Goal: Task Accomplishment & Management: Use online tool/utility

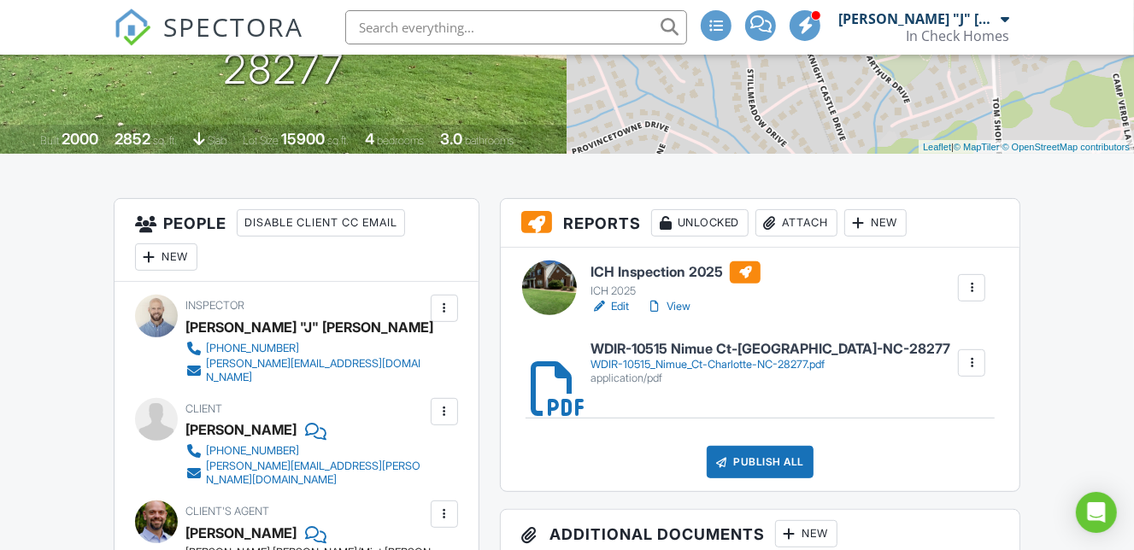
scroll to position [309, 0]
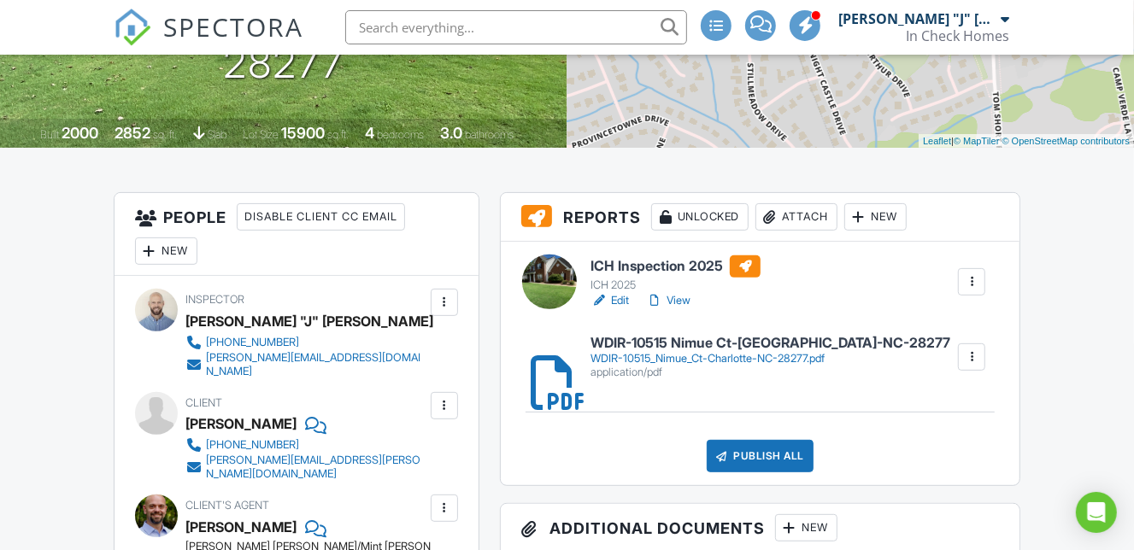
click at [755, 452] on div "Publish All" at bounding box center [760, 456] width 107 height 32
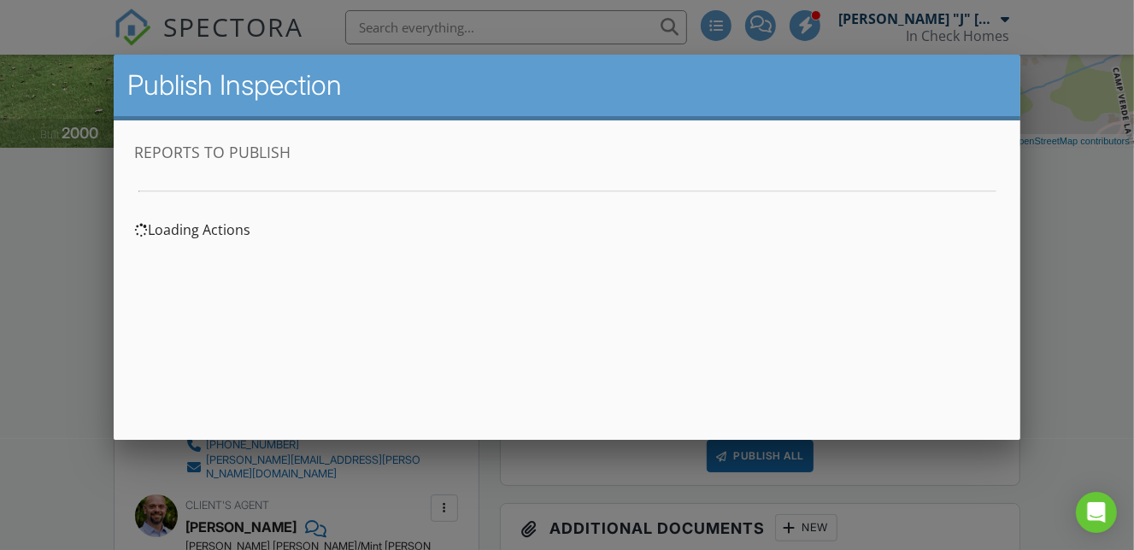
scroll to position [0, 0]
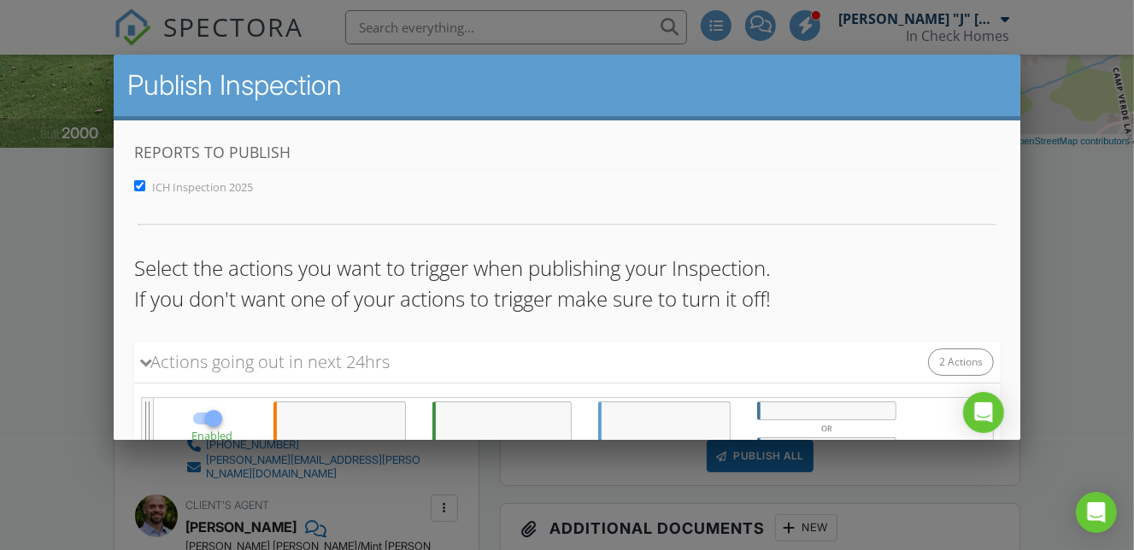
click at [809, 405] on div at bounding box center [825, 411] width 139 height 19
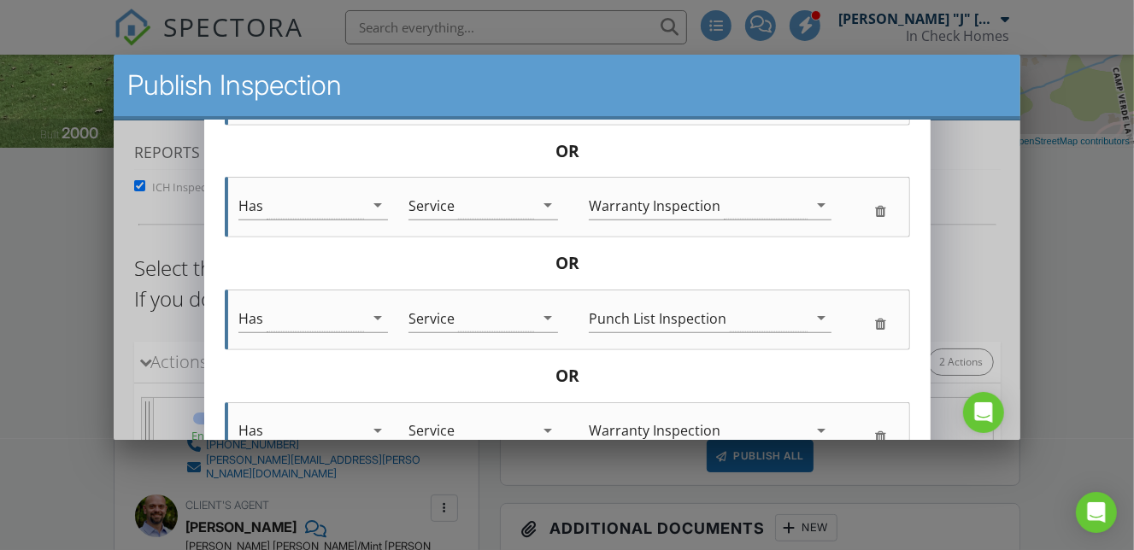
scroll to position [1259, 0]
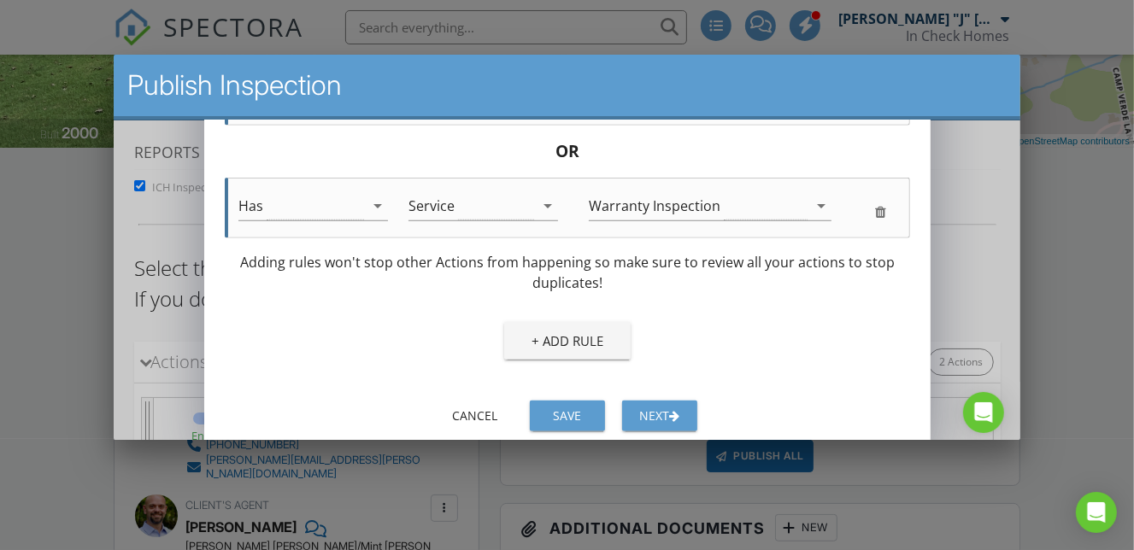
click at [671, 420] on div "Next" at bounding box center [659, 416] width 48 height 18
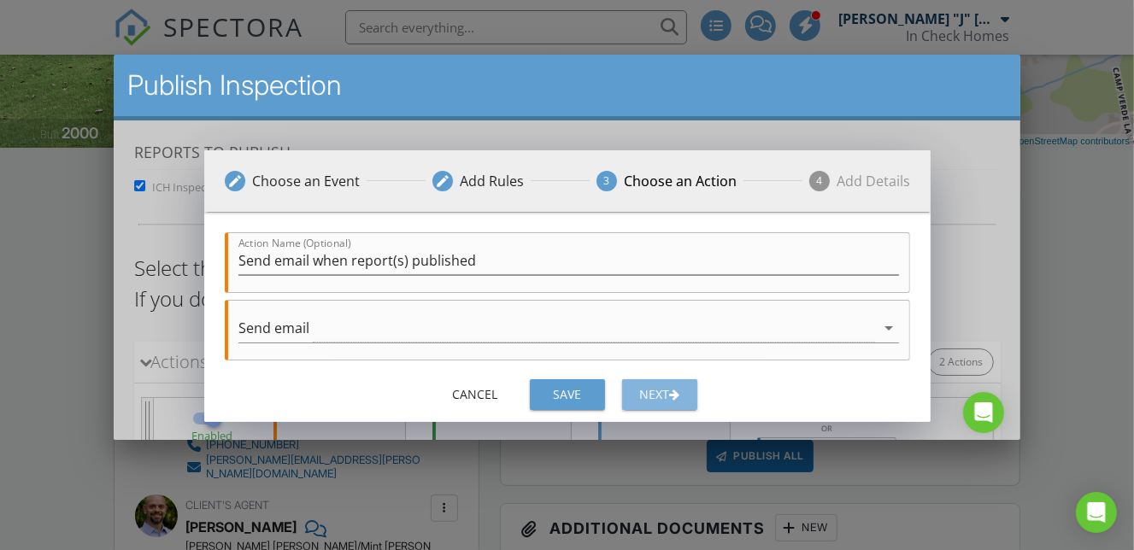
scroll to position [0, 0]
click at [671, 397] on div "button" at bounding box center [673, 395] width 10 height 12
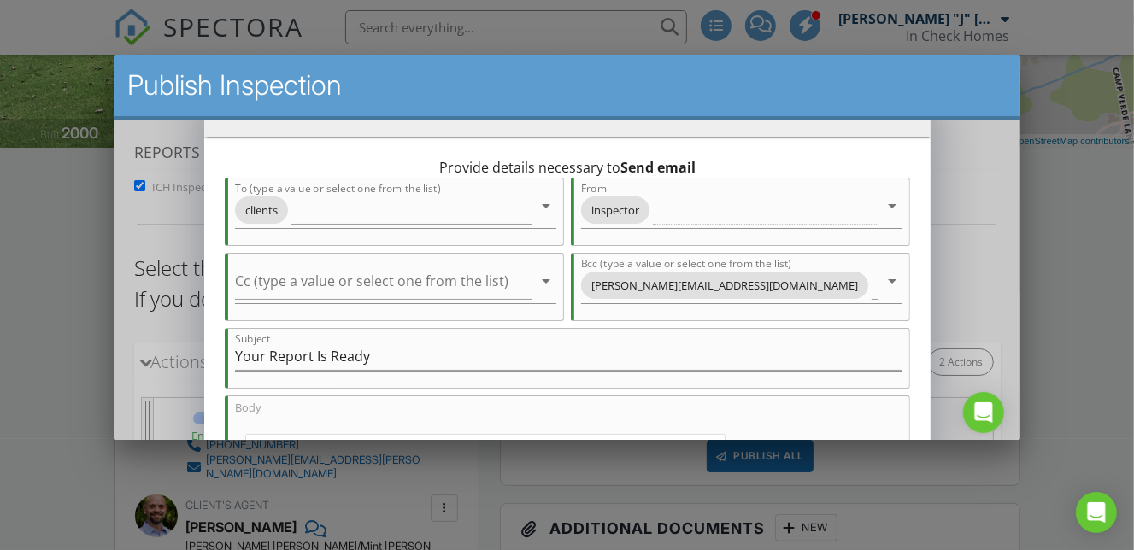
scroll to position [50, 0]
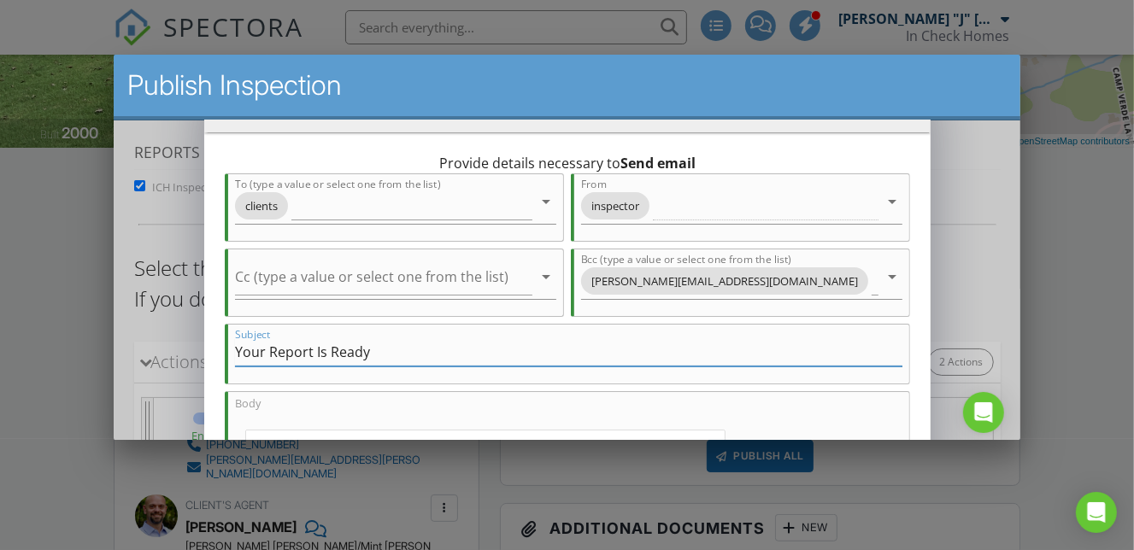
click at [318, 354] on input "Your Report Is Ready" at bounding box center [568, 352] width 668 height 28
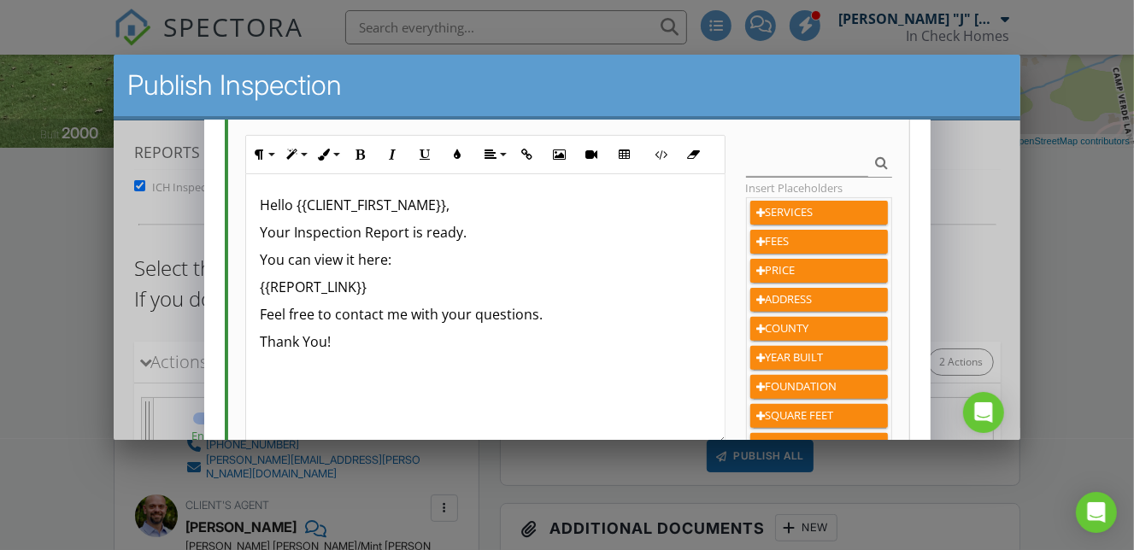
scroll to position [354, 0]
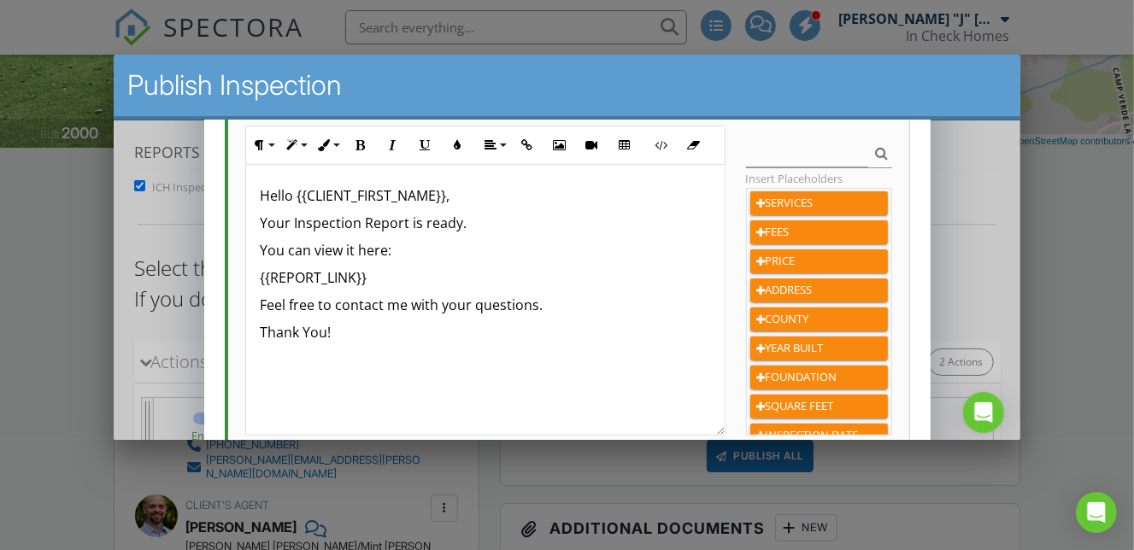
type input "Your Report & WDIR Is Ready"
click at [409, 224] on p "Your Inspection Report is ready." at bounding box center [484, 223] width 450 height 21
click at [349, 249] on p "You can view it here:" at bounding box center [484, 250] width 450 height 21
click at [349, 248] on p "You can view tthem here:" at bounding box center [484, 250] width 450 height 21
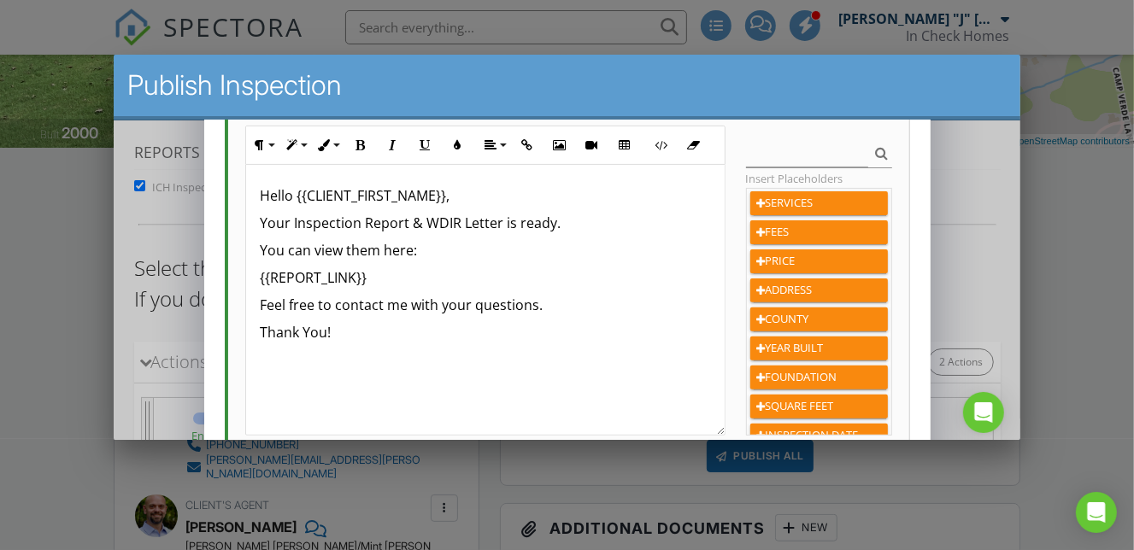
scroll to position [568, 0]
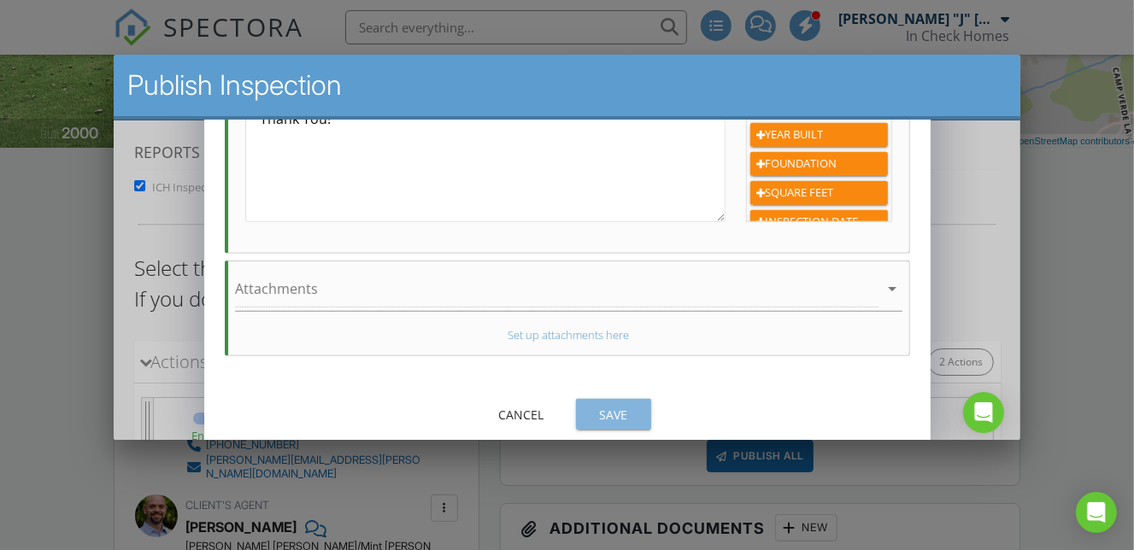
click at [611, 407] on div "Save" at bounding box center [613, 415] width 48 height 18
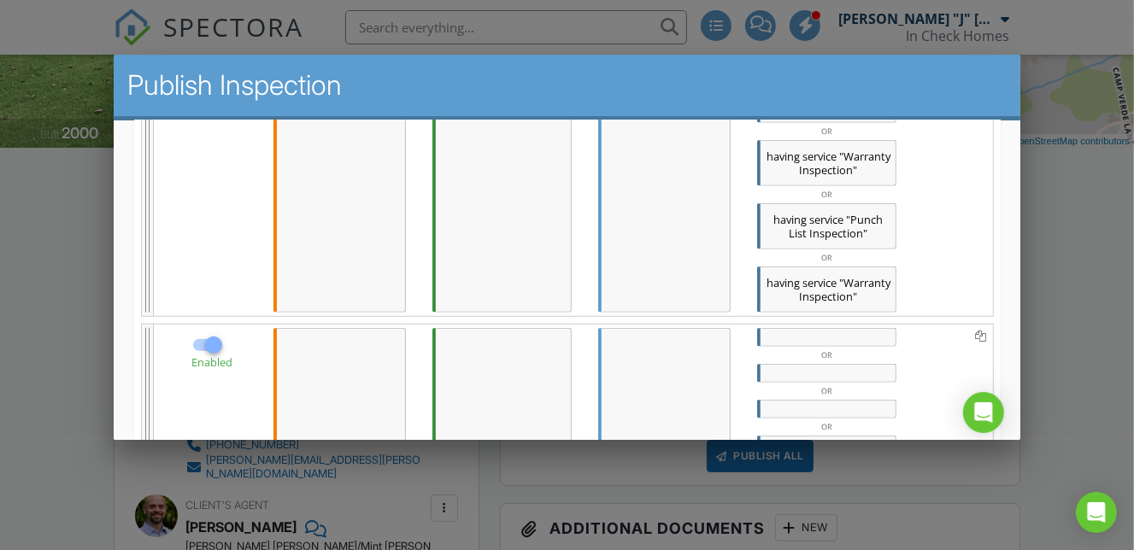
scroll to position [1128, 0]
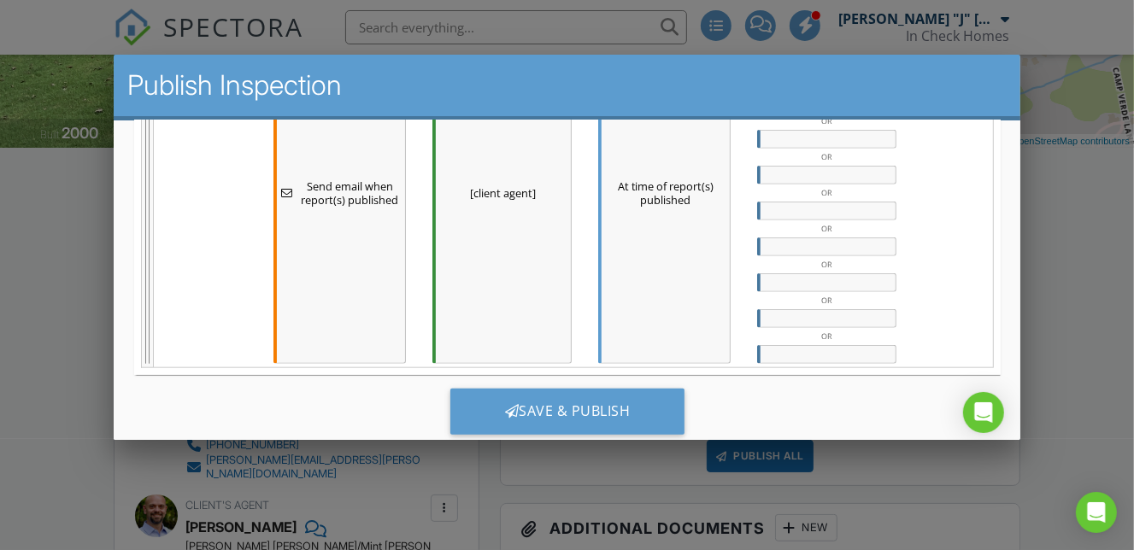
click at [853, 345] on div at bounding box center [825, 354] width 139 height 19
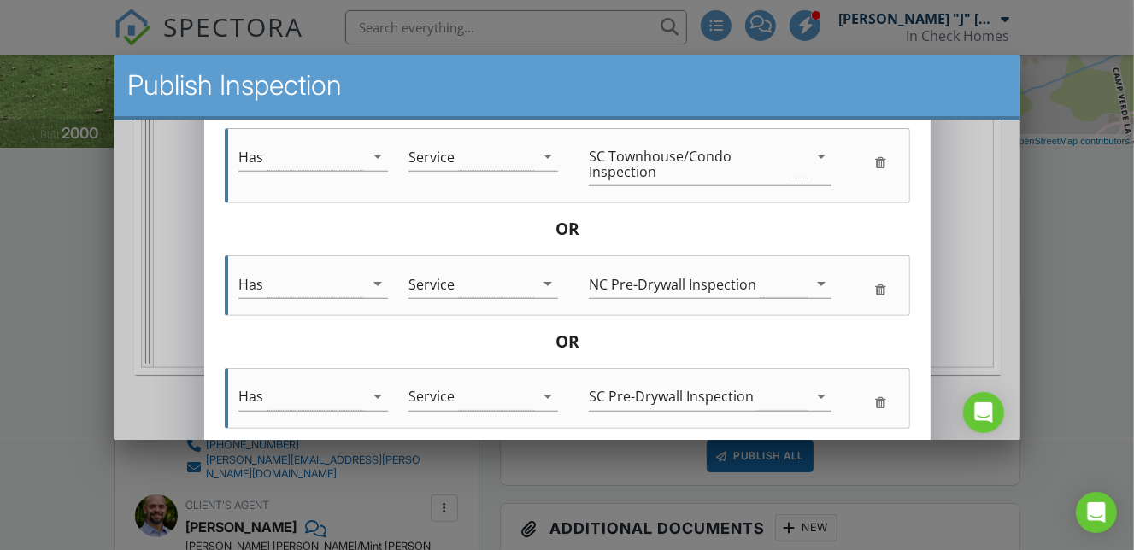
scroll to position [1146, 0]
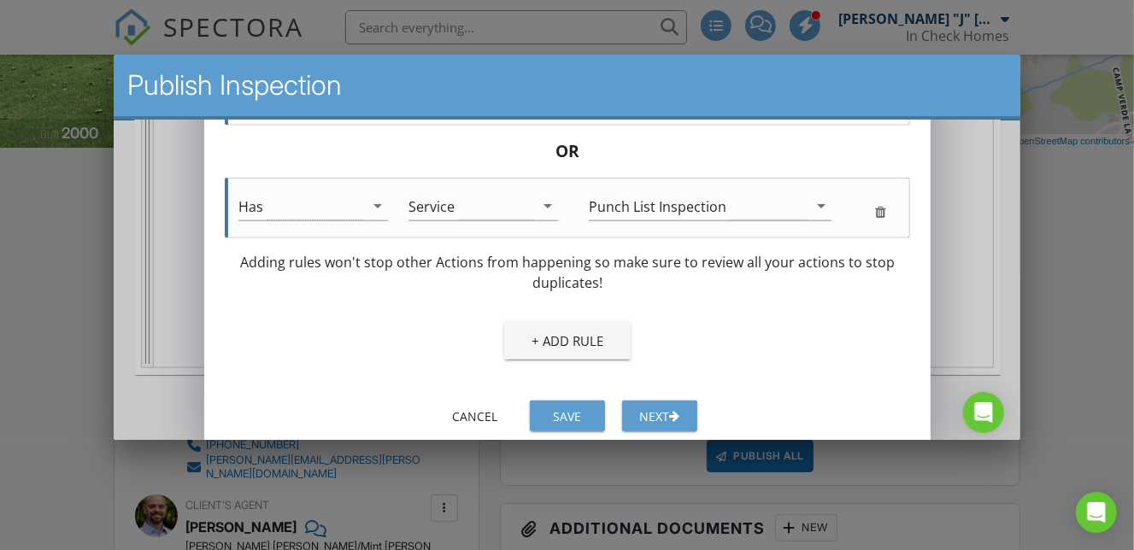
click at [675, 414] on div "button" at bounding box center [673, 416] width 10 height 12
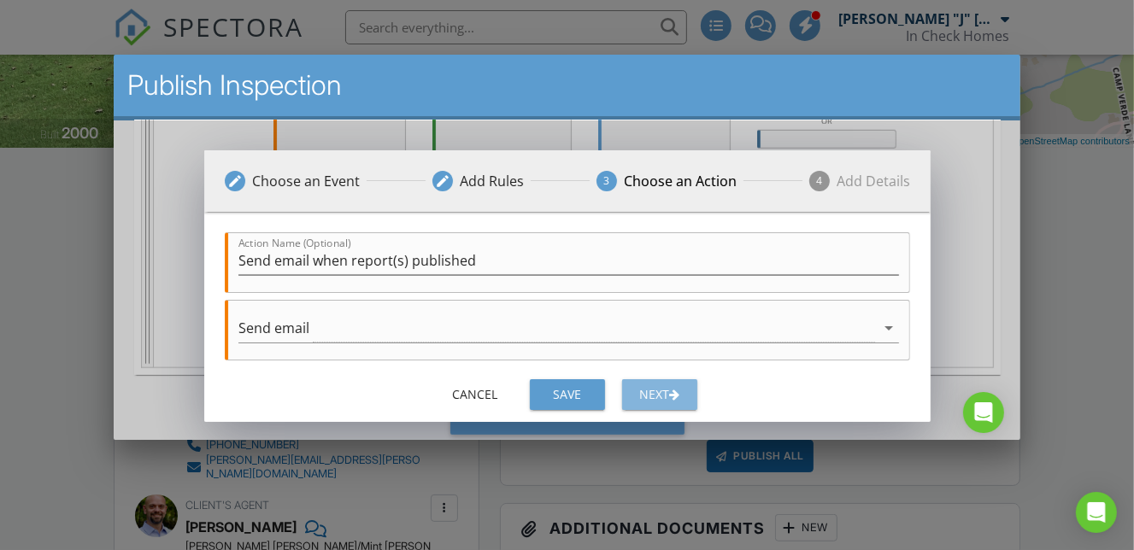
scroll to position [0, 0]
click at [661, 397] on div "Next" at bounding box center [659, 394] width 48 height 18
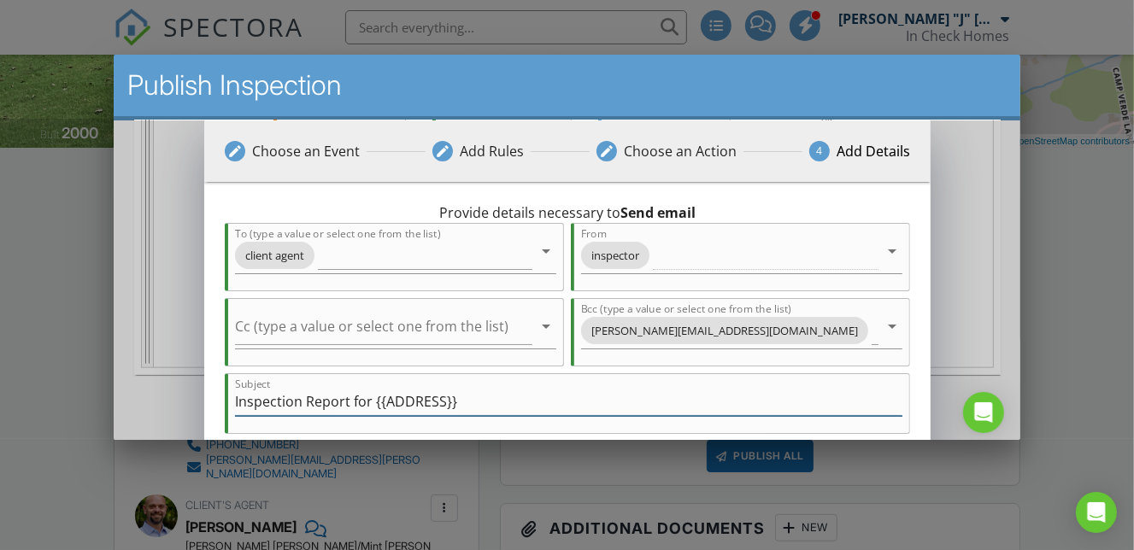
click at [349, 399] on input "Inspection Report for {{ADDRESS}}" at bounding box center [568, 402] width 668 height 28
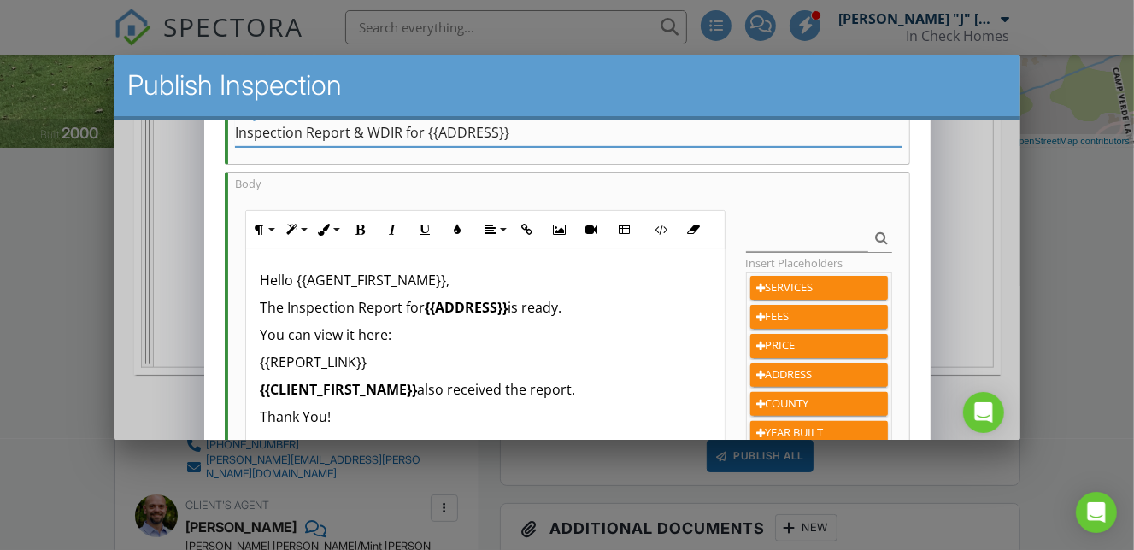
scroll to position [274, 0]
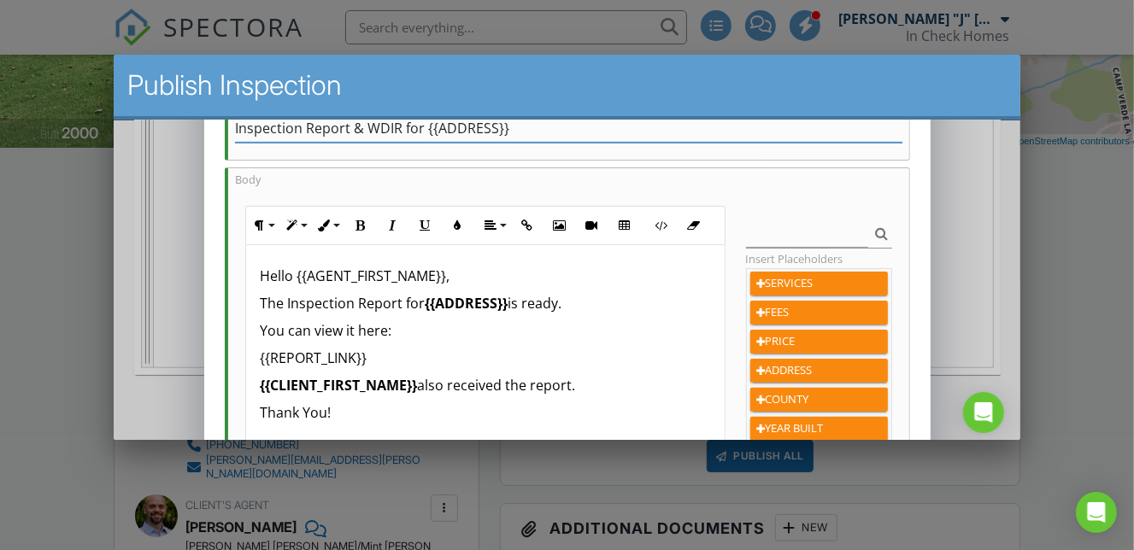
type input "Inspection Report & WDIR for {{ADDRESS}}"
click at [400, 304] on p "The Inspection Report for {{ADDRESS}} is ready." at bounding box center [484, 303] width 450 height 21
click at [349, 330] on p "You can view it here:" at bounding box center [484, 331] width 450 height 21
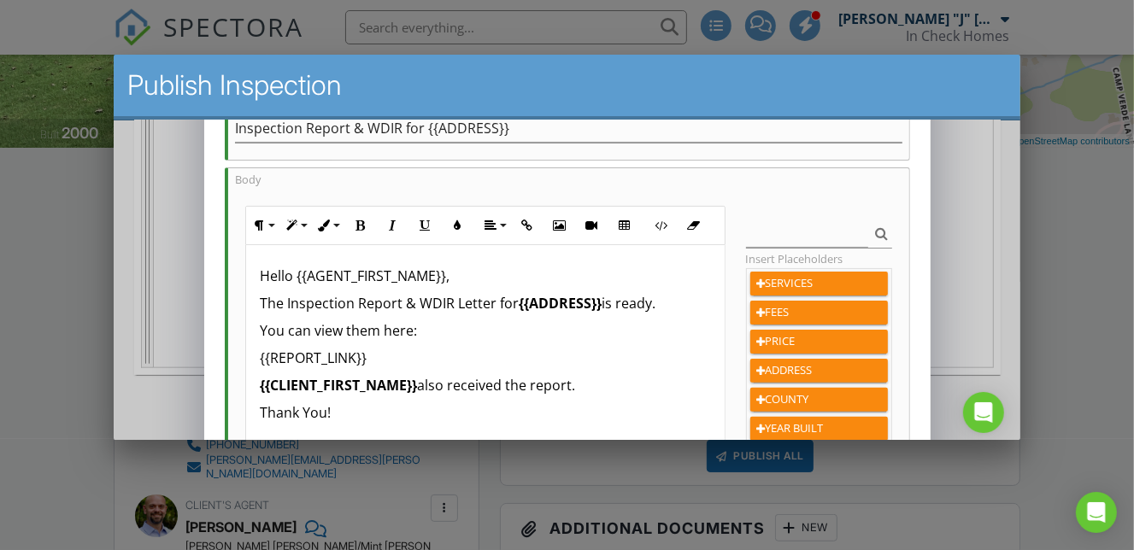
click at [572, 386] on p "{{CLIENT_FIRST_NAME}} also received the report." at bounding box center [484, 385] width 450 height 21
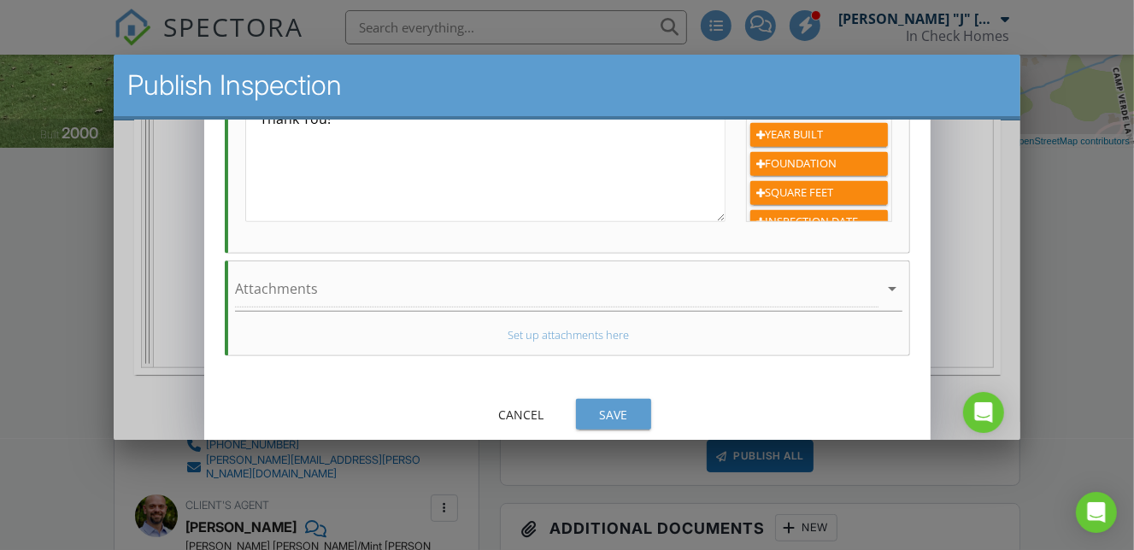
click at [609, 418] on div "Save" at bounding box center [613, 415] width 48 height 18
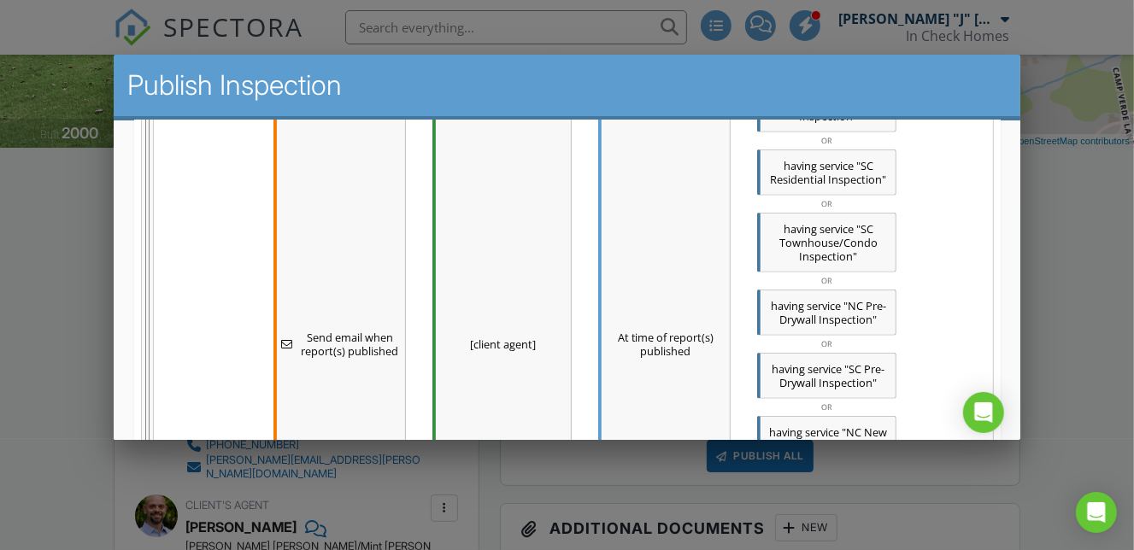
scroll to position [1428, 0]
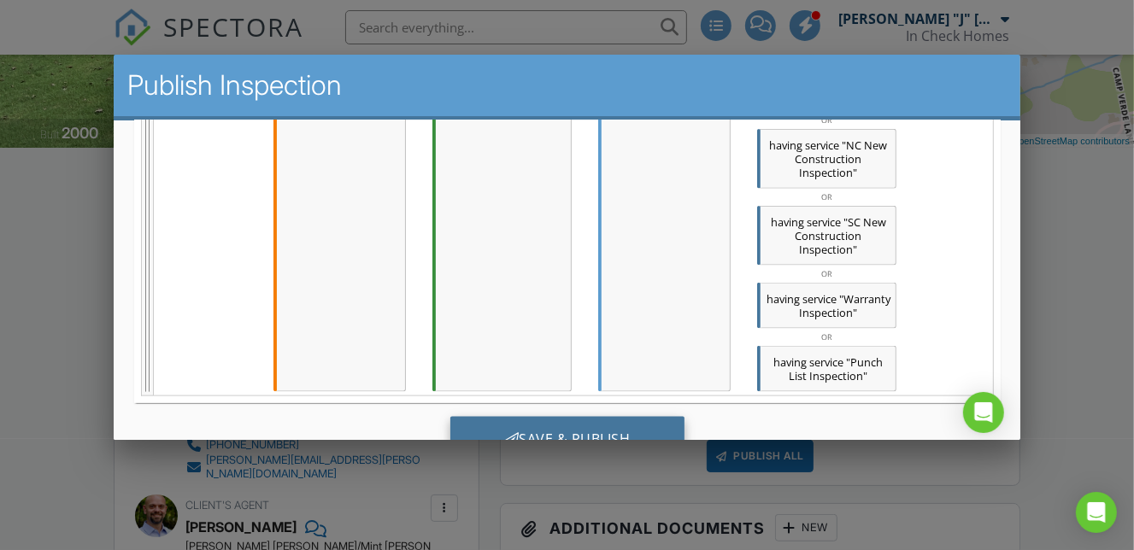
click at [628, 417] on div "Save & Publish" at bounding box center [567, 440] width 235 height 46
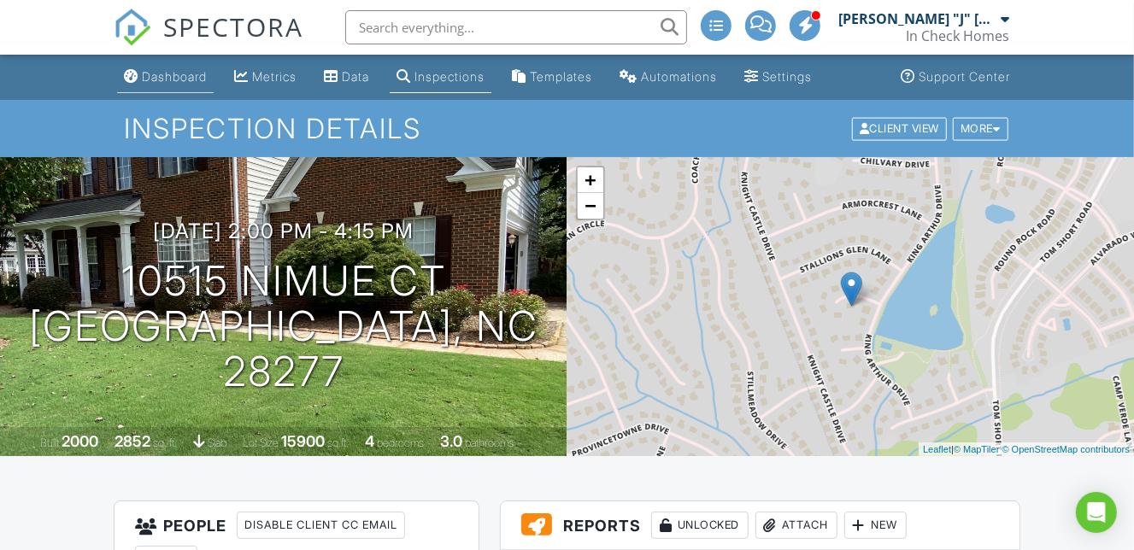
click at [185, 82] on div "Dashboard" at bounding box center [174, 76] width 65 height 15
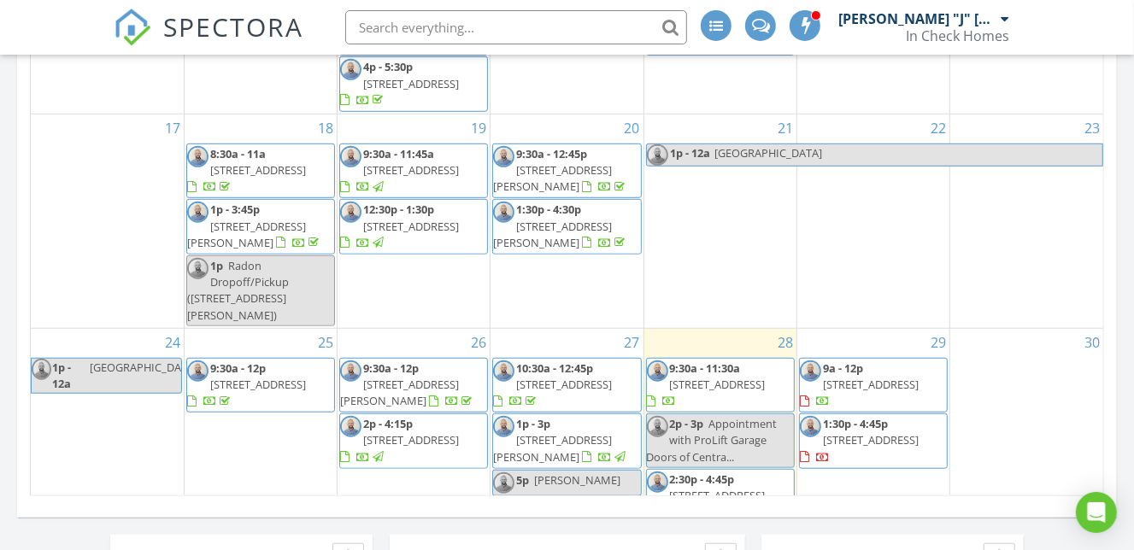
scroll to position [391, 0]
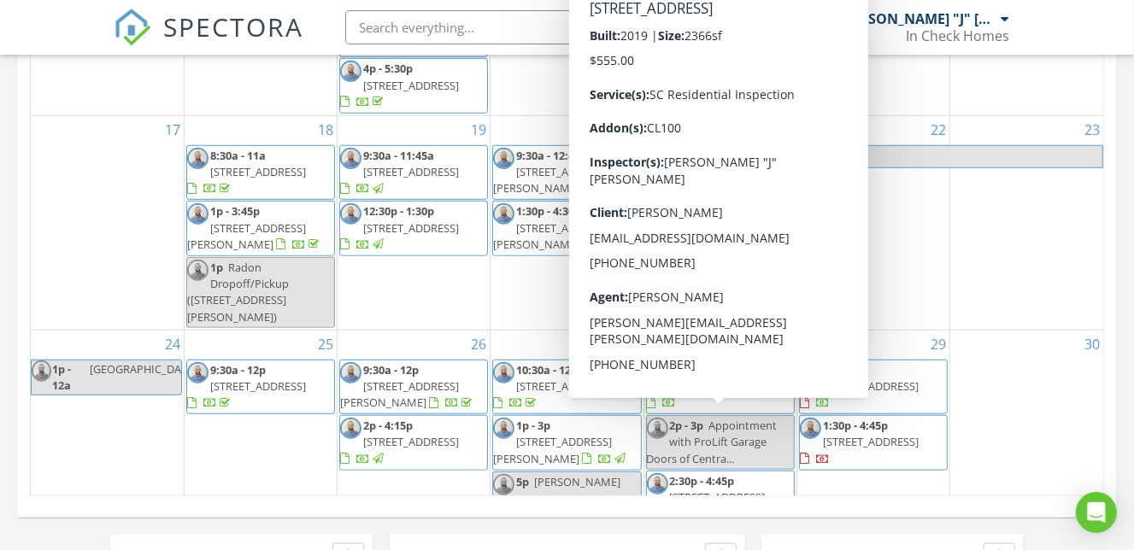
click at [765, 474] on span "2:30p - 4:45p 1619 Tranquility Blvd, Lancaster 29720" at bounding box center [720, 499] width 147 height 50
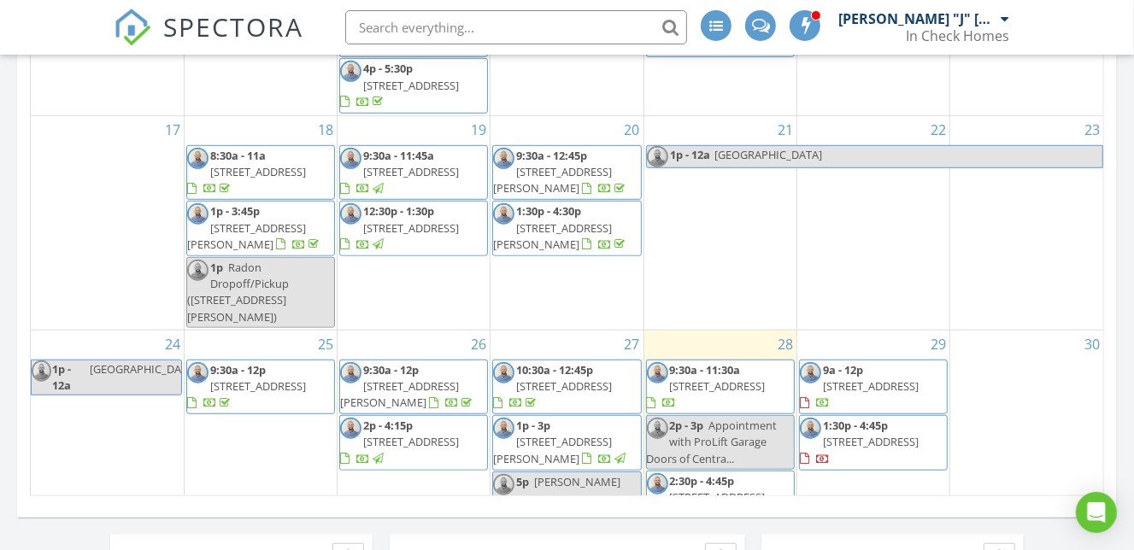
scroll to position [697, 0]
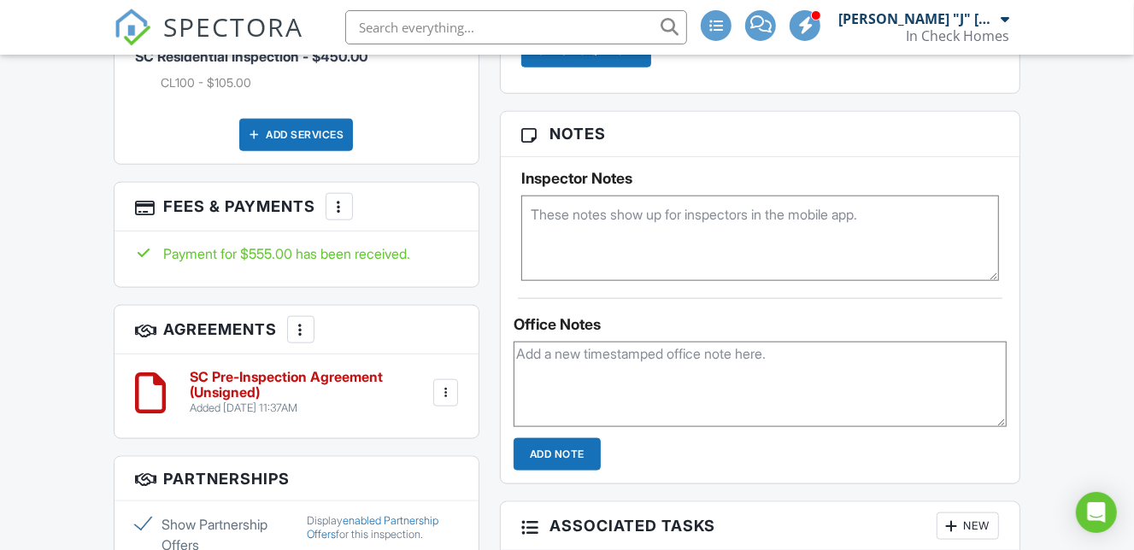
scroll to position [1191, 0]
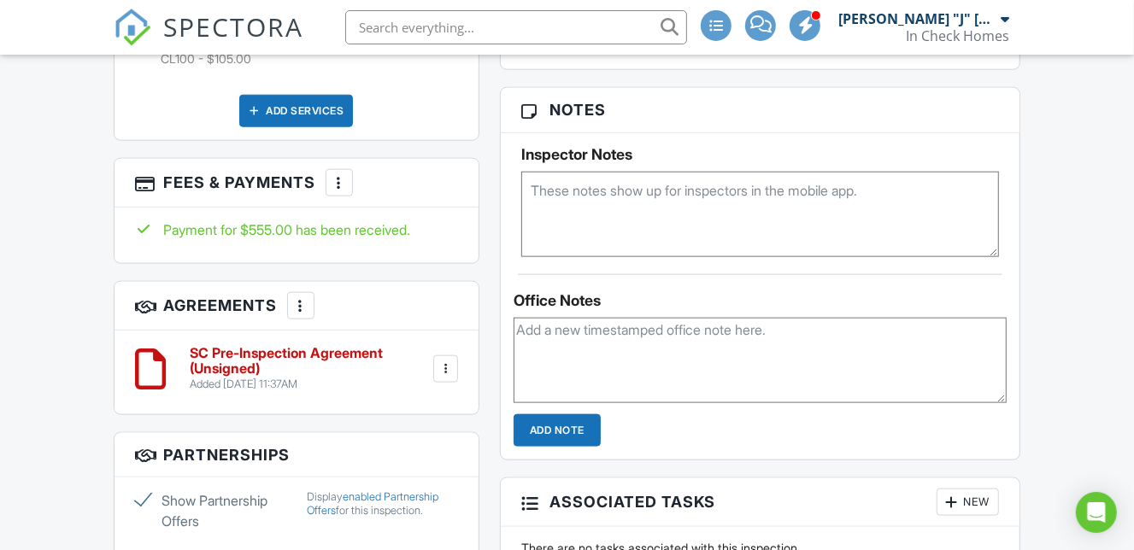
click at [344, 346] on h6 "SC Pre-Inspection Agreement (Unsigned)" at bounding box center [310, 361] width 240 height 30
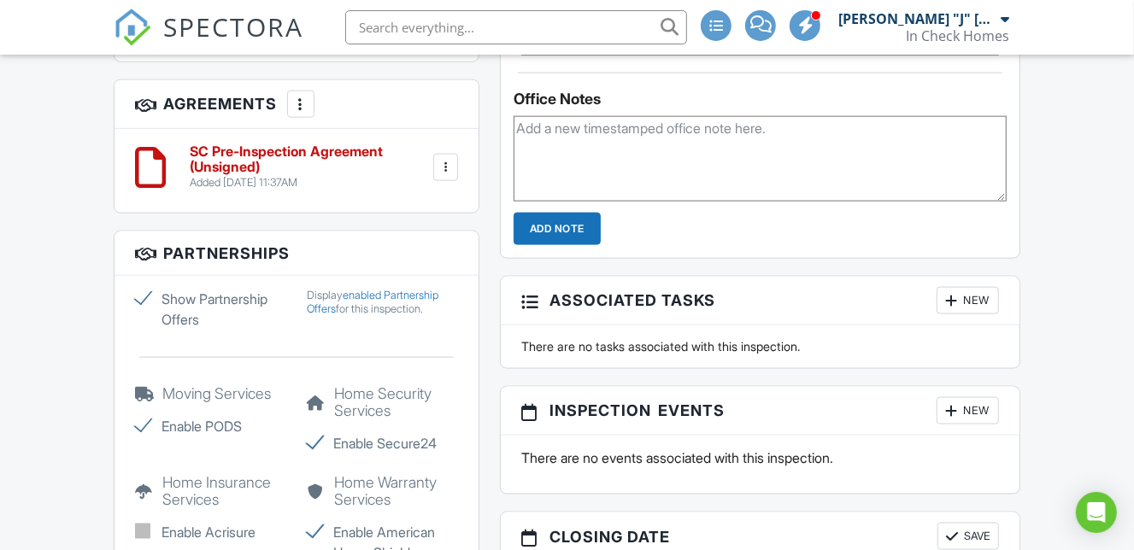
scroll to position [1388, 0]
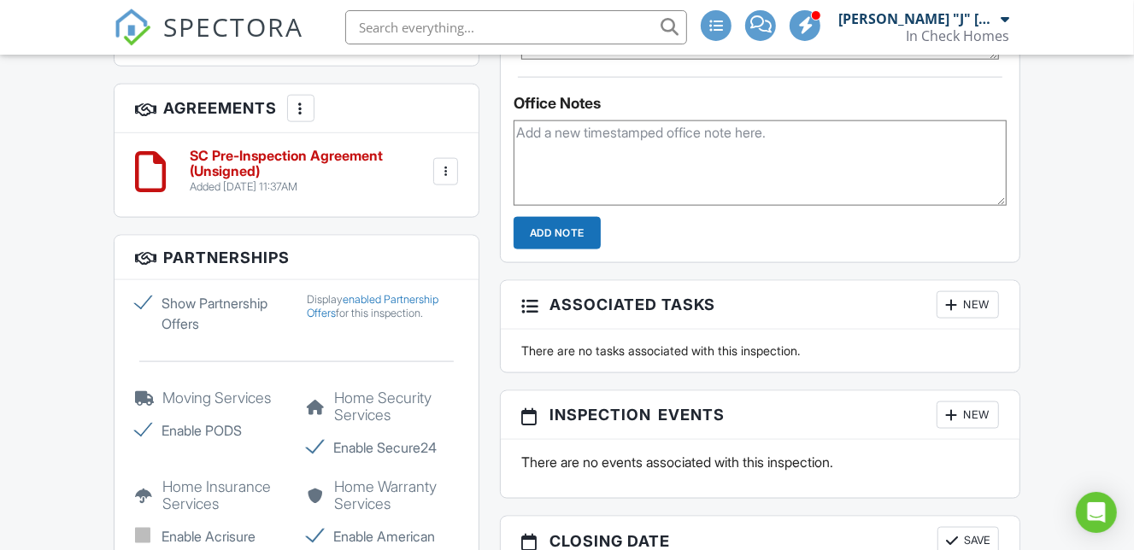
click at [337, 149] on h6 "SC Pre-Inspection Agreement (Unsigned)" at bounding box center [310, 164] width 240 height 30
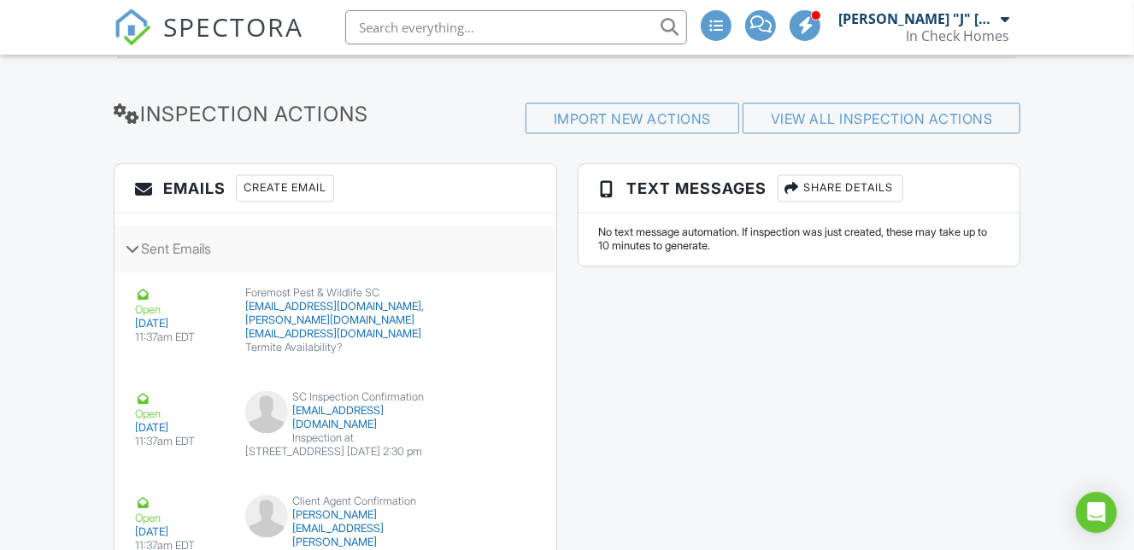
scroll to position [2160, 0]
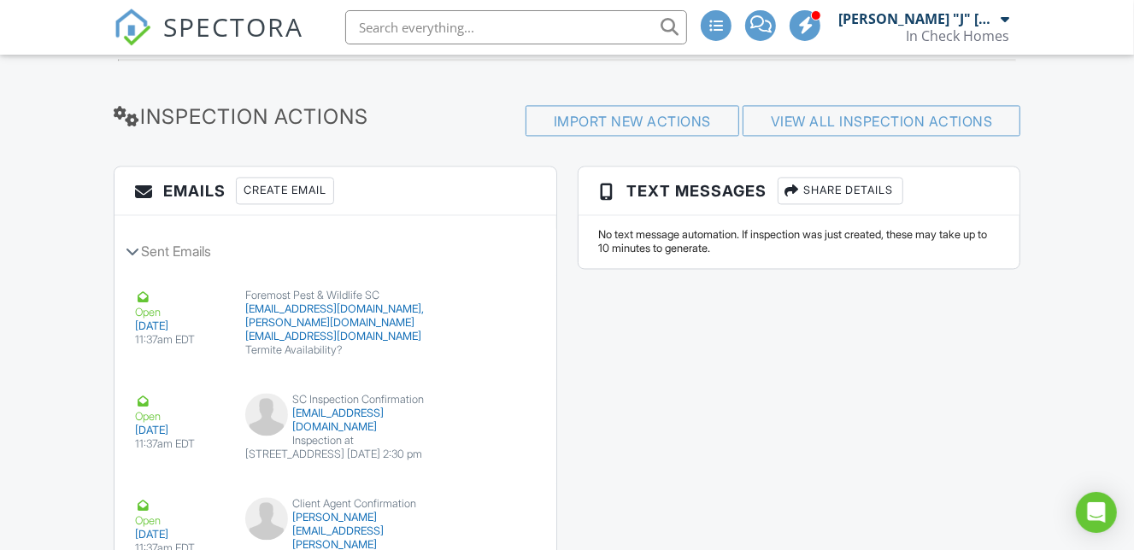
click at [312, 187] on div "Create Email" at bounding box center [285, 190] width 98 height 27
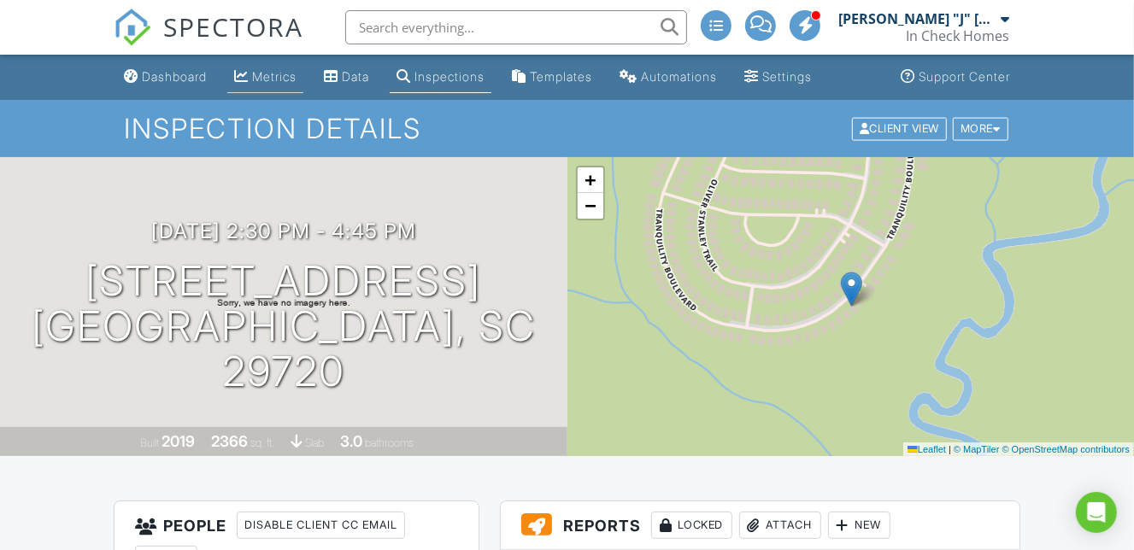
click at [275, 77] on div "Metrics" at bounding box center [274, 76] width 44 height 15
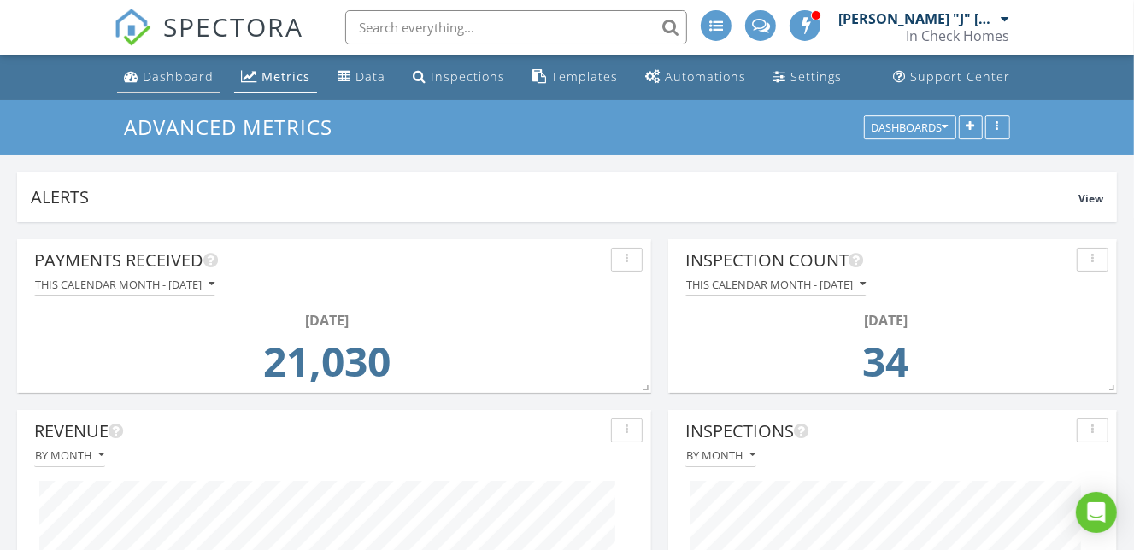
click at [171, 78] on div "Dashboard" at bounding box center [178, 76] width 71 height 16
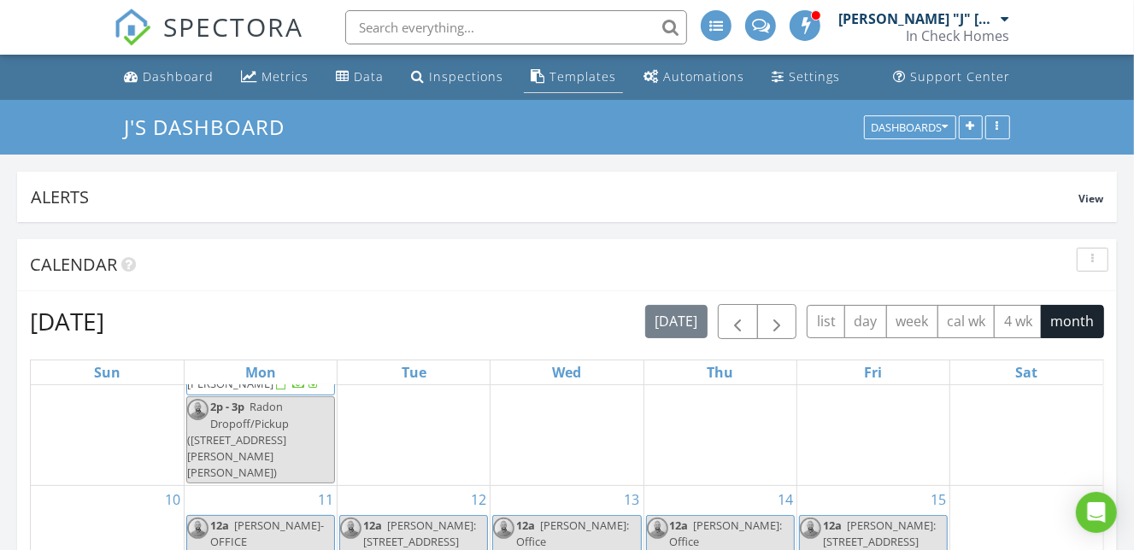
click at [580, 88] on link "Templates" at bounding box center [573, 78] width 99 height 32
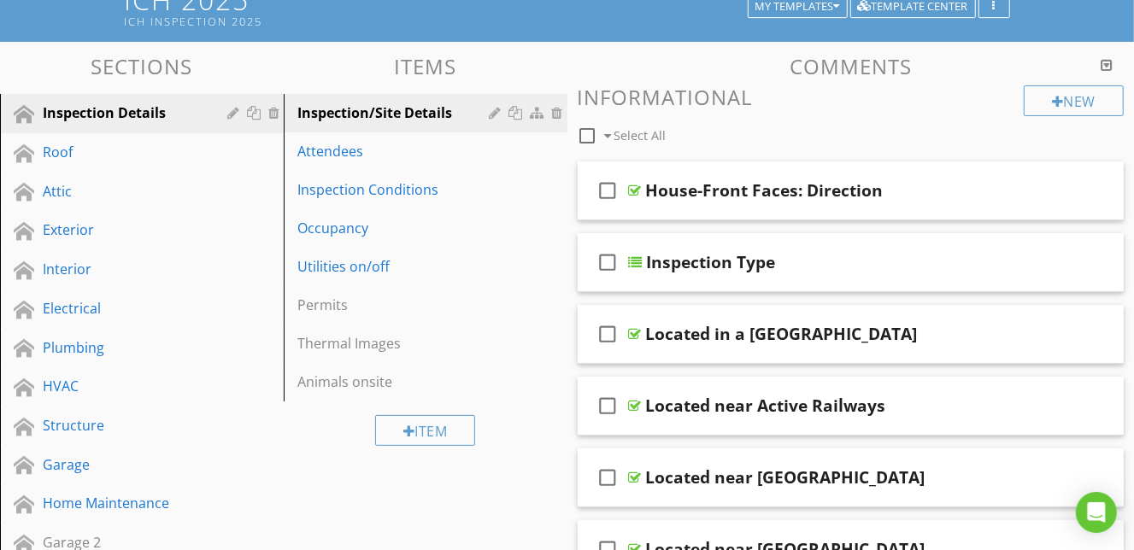
scroll to position [150, 0]
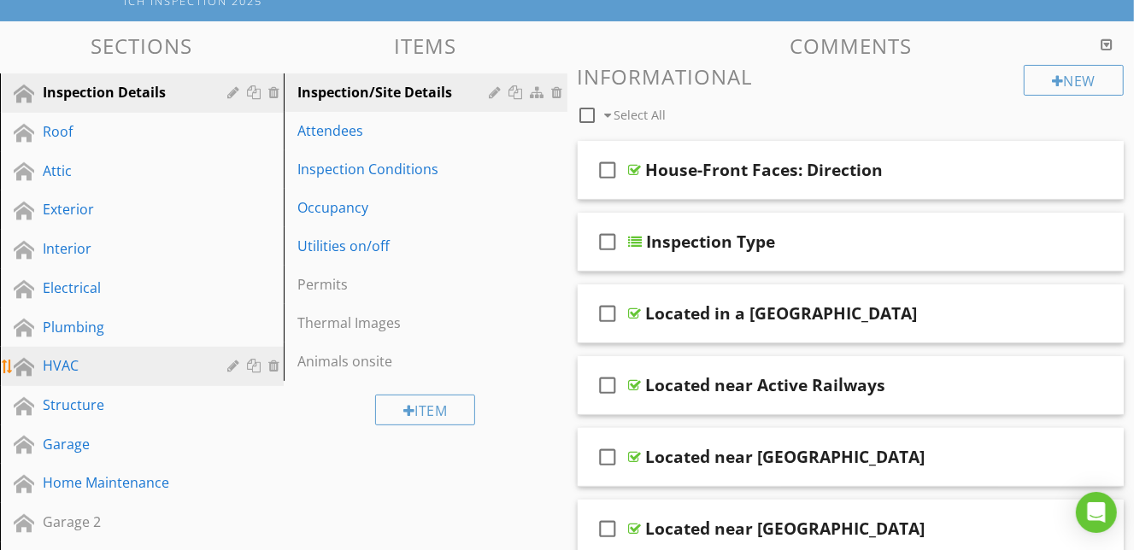
click at [125, 356] on div "HVAC" at bounding box center [123, 366] width 160 height 21
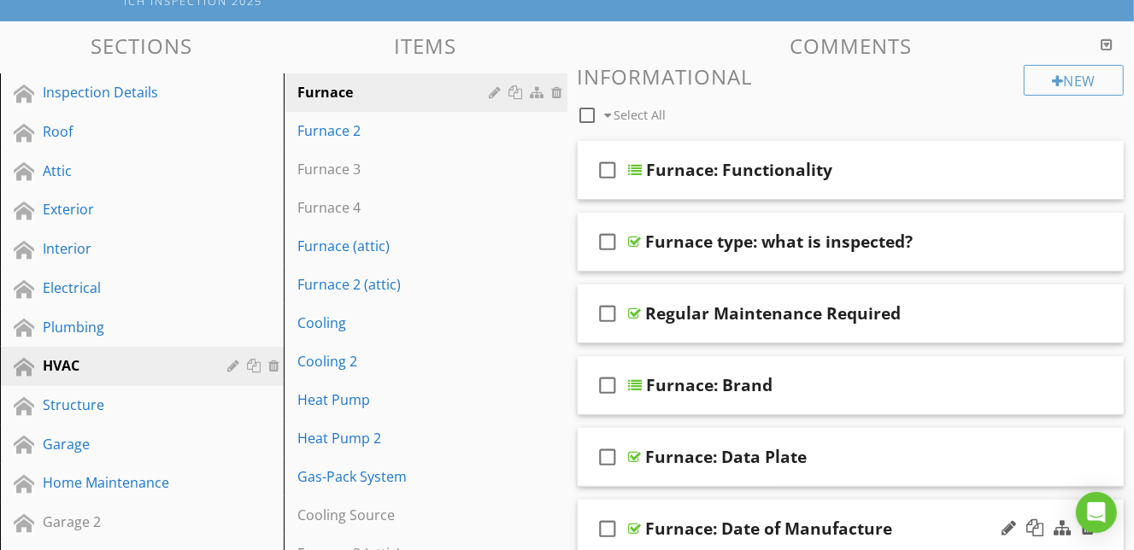
click at [938, 527] on div "Furnace: Date of Manufacture" at bounding box center [838, 529] width 385 height 21
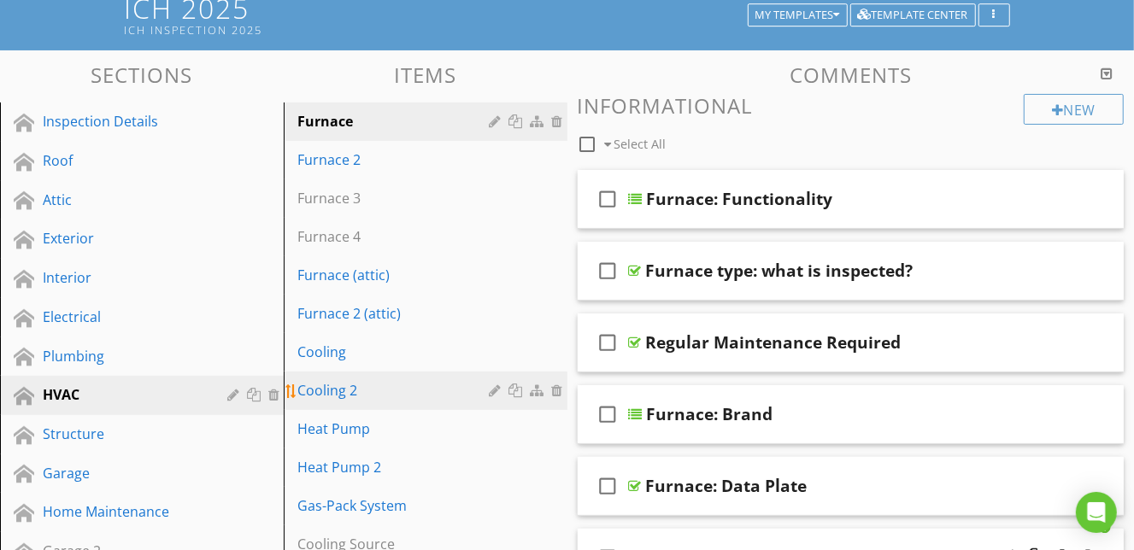
scroll to position [108, 0]
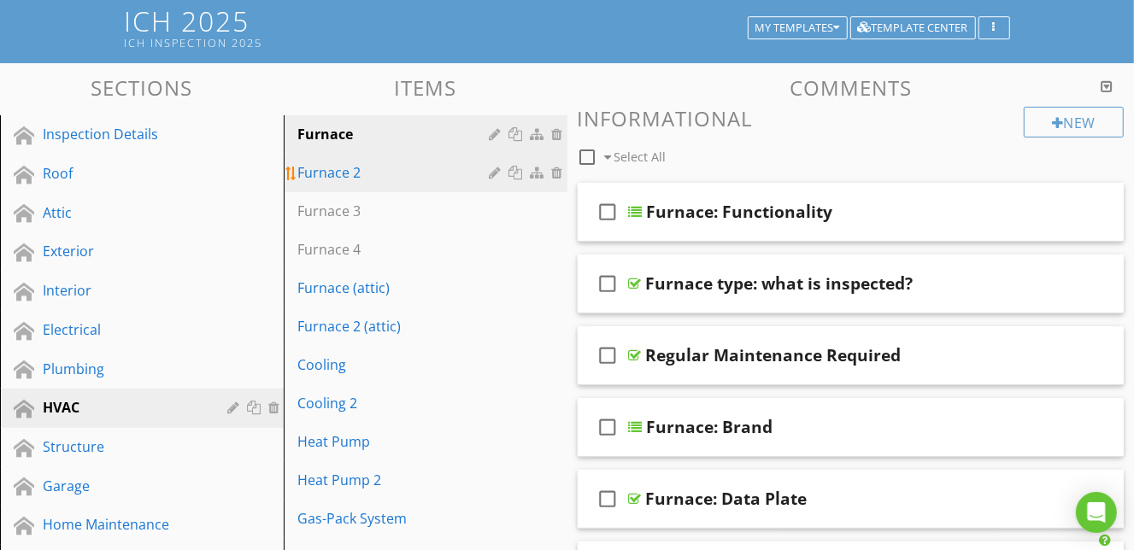
click at [393, 175] on div "Furnace 2" at bounding box center [395, 172] width 197 height 21
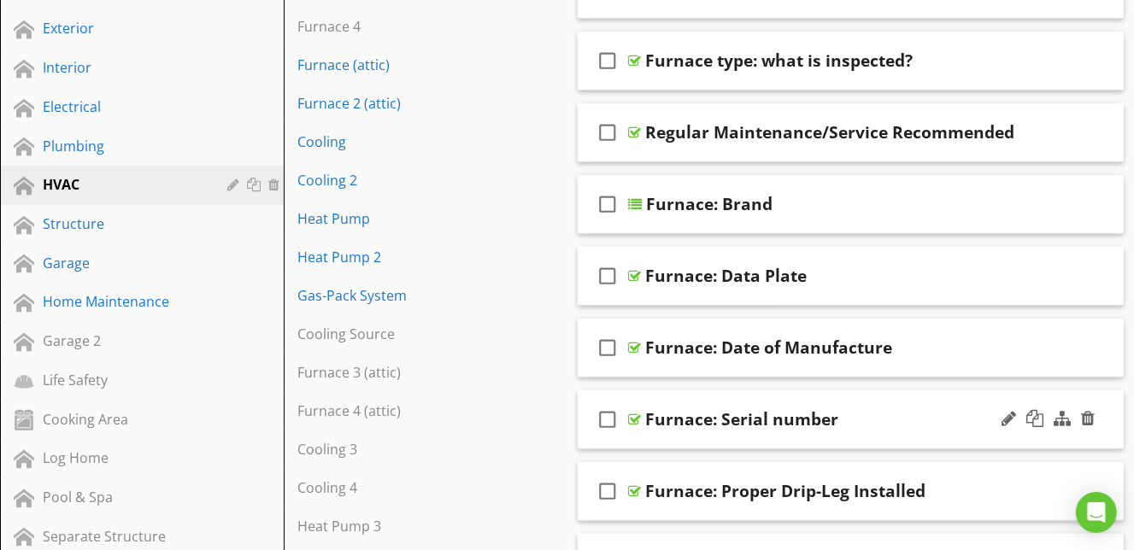
scroll to position [333, 0]
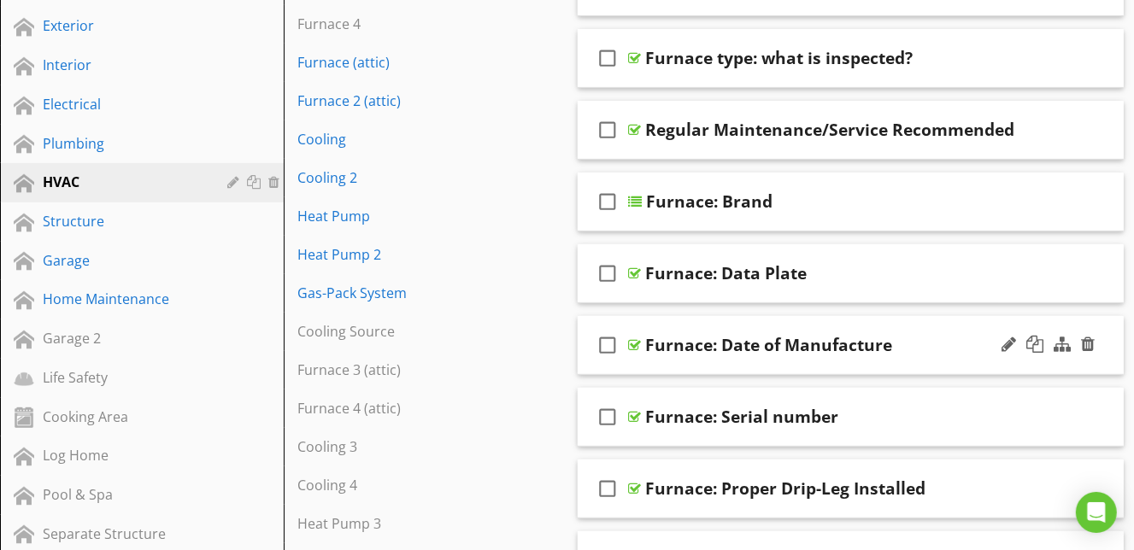
click at [933, 369] on div "check_box_outline_blank Furnace: Date of Manufacture" at bounding box center [851, 345] width 547 height 59
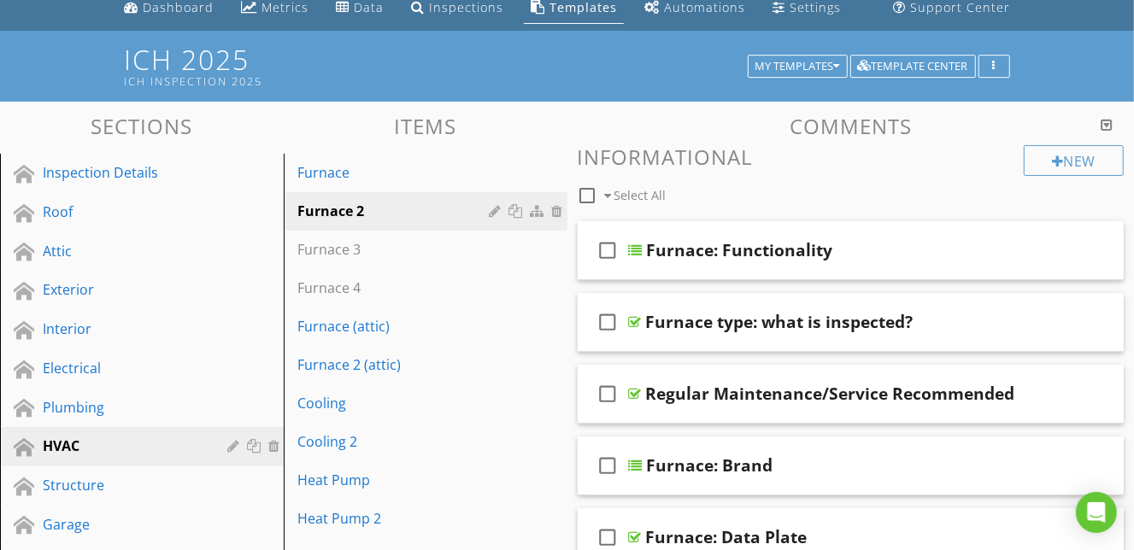
scroll to position [0, 0]
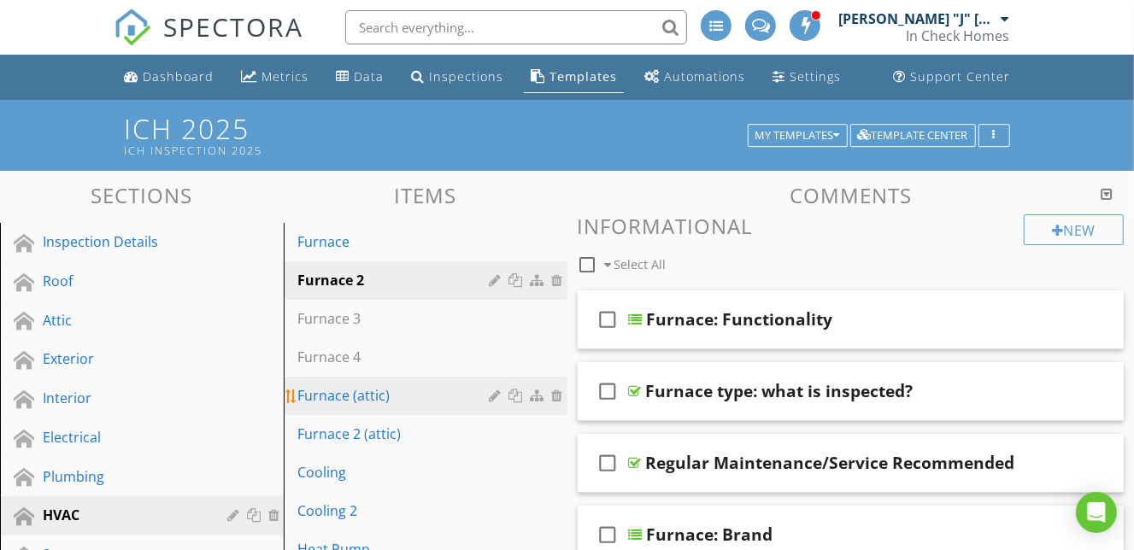
click at [415, 389] on div "Furnace (attic)" at bounding box center [395, 395] width 197 height 21
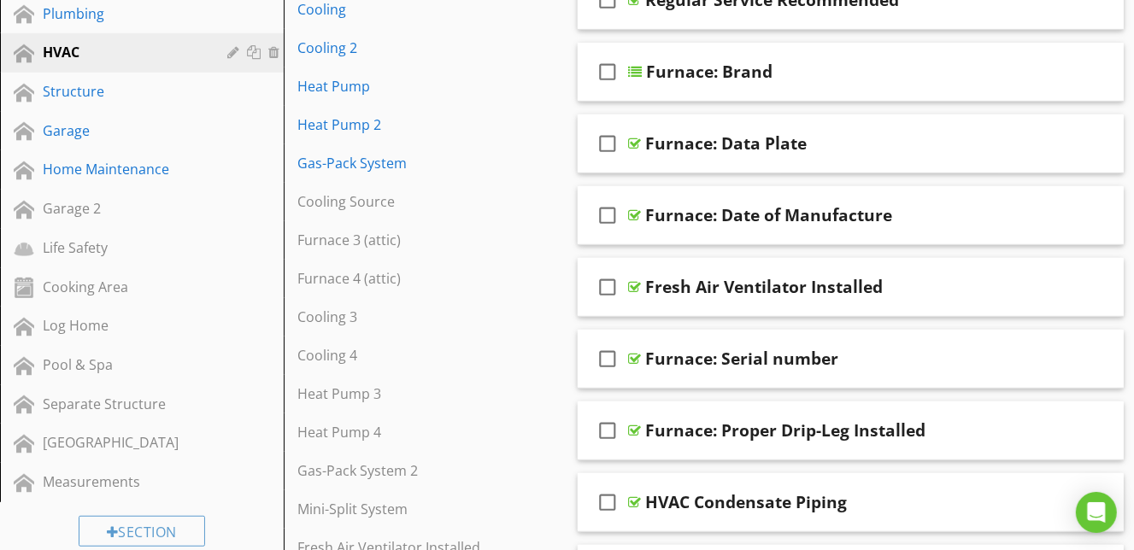
scroll to position [465, 0]
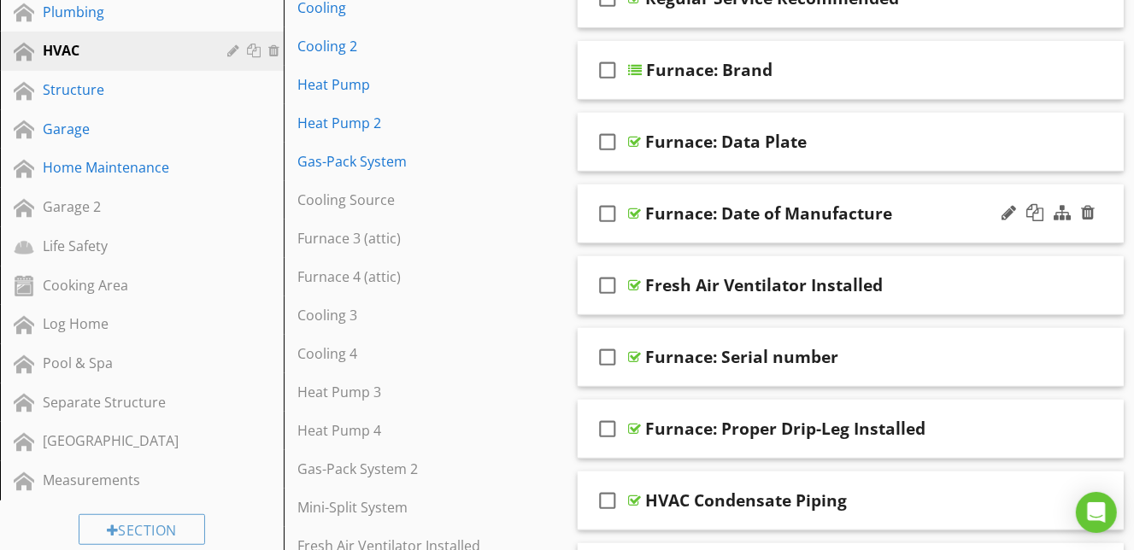
click at [933, 235] on div "check_box_outline_blank Furnace: Date of Manufacture" at bounding box center [851, 214] width 547 height 59
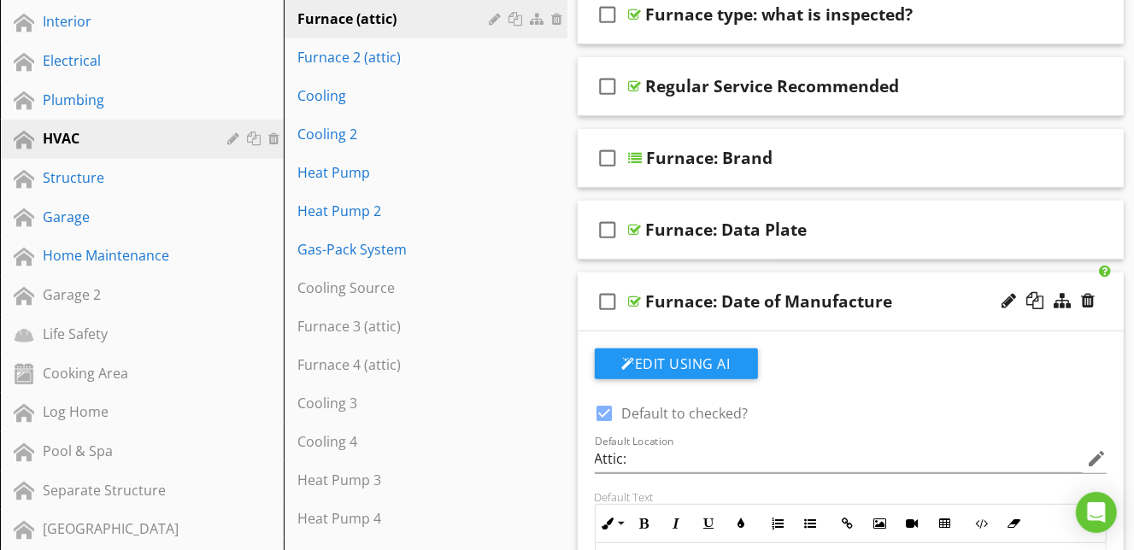
scroll to position [371, 0]
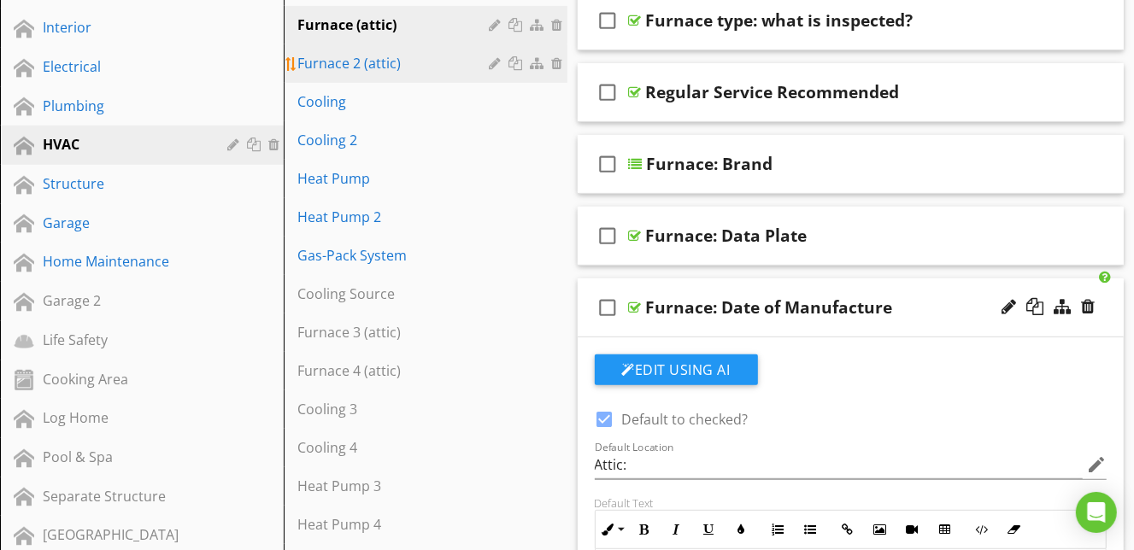
click at [430, 70] on div "Furnace 2 (attic)" at bounding box center [395, 63] width 197 height 21
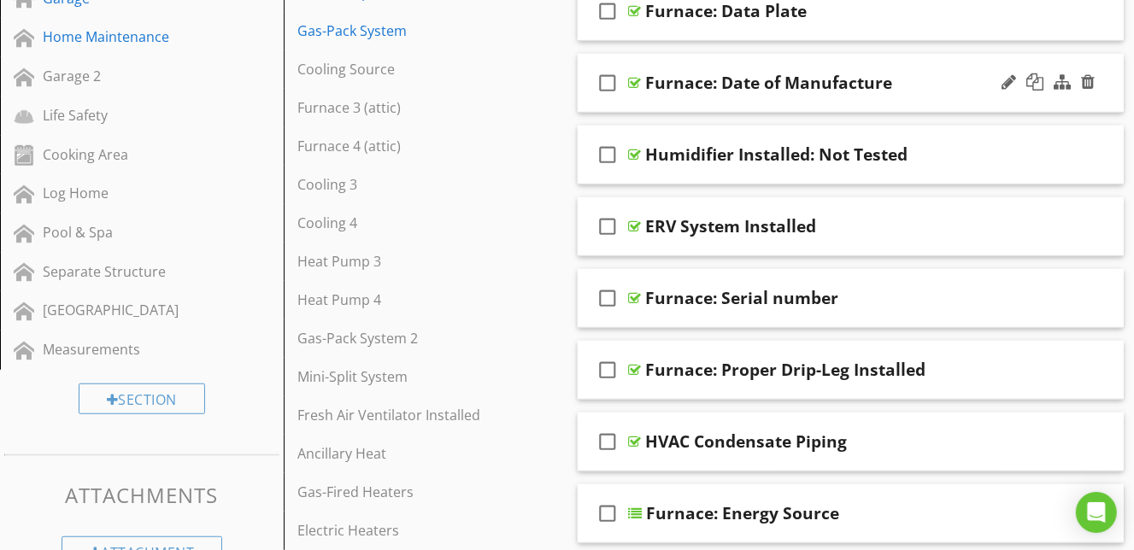
scroll to position [600, 0]
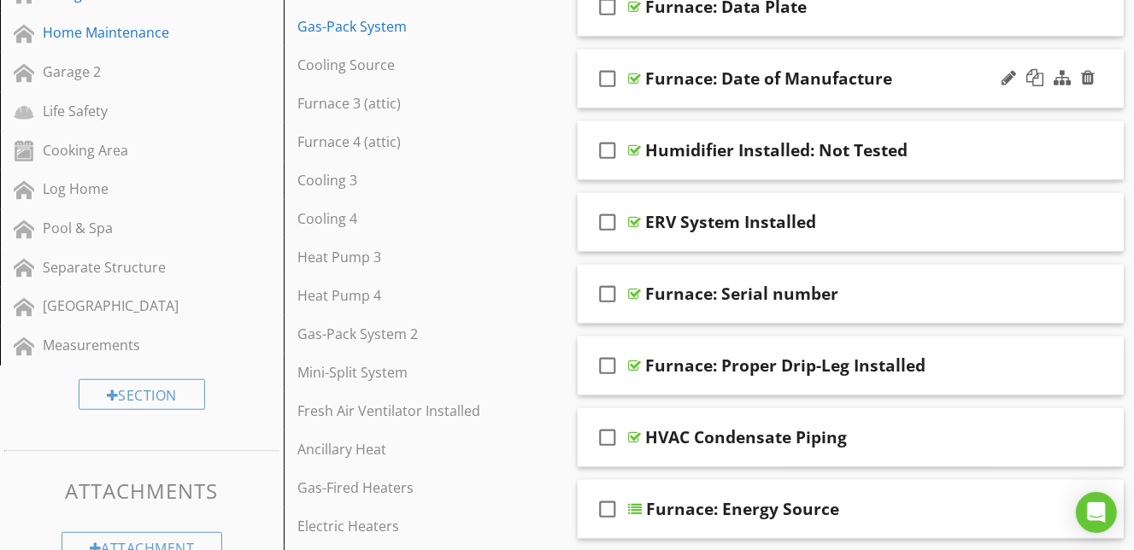
click at [921, 93] on div "check_box_outline_blank Furnace: Date of Manufacture" at bounding box center [851, 79] width 547 height 59
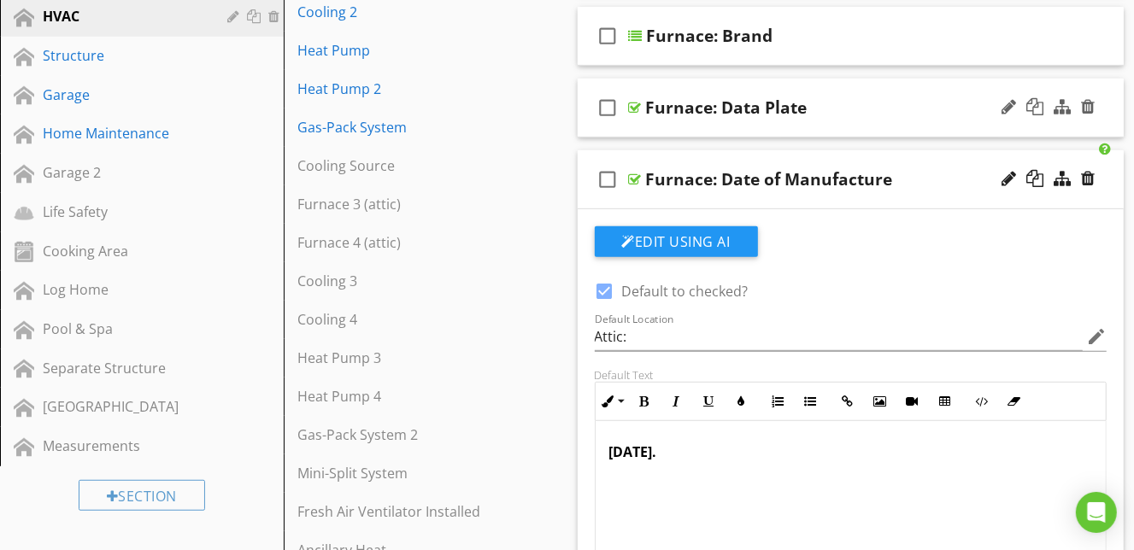
scroll to position [615, 0]
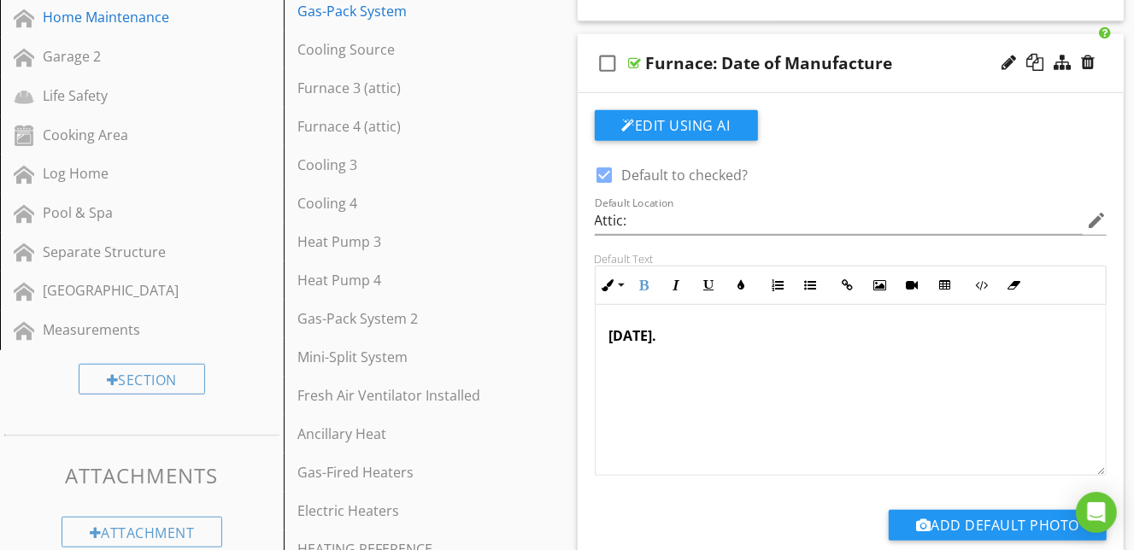
click at [747, 342] on p "October 2016." at bounding box center [851, 336] width 484 height 21
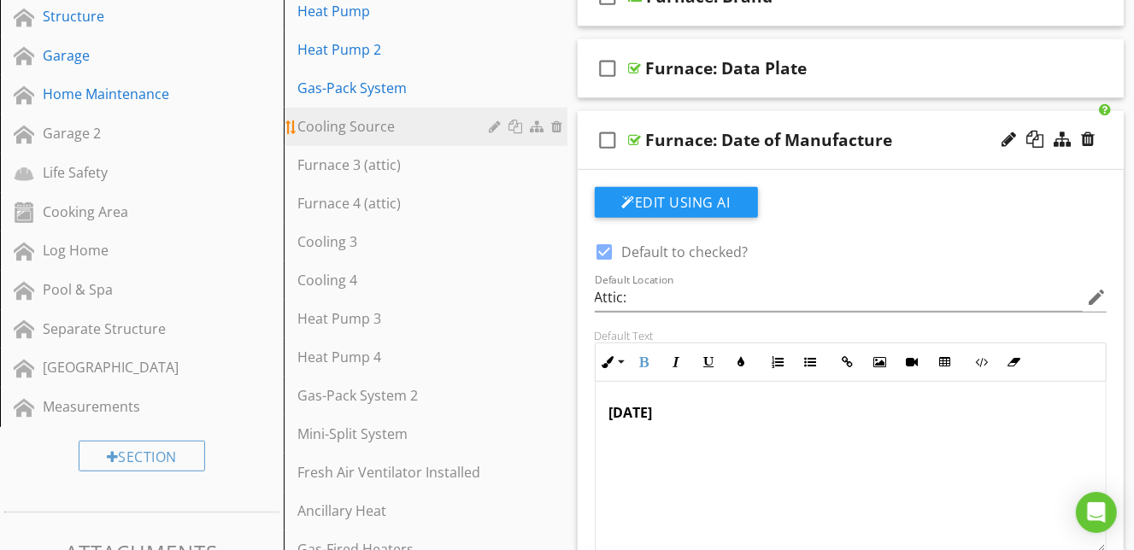
scroll to position [558, 0]
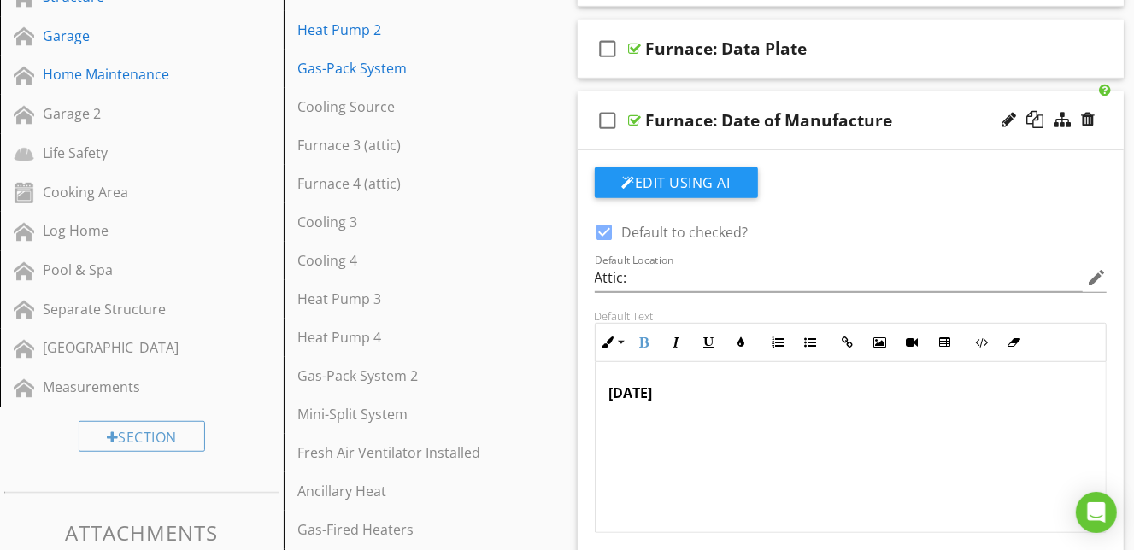
click at [639, 396] on strong "October 2016" at bounding box center [631, 393] width 44 height 19
copy strong "October 2016"
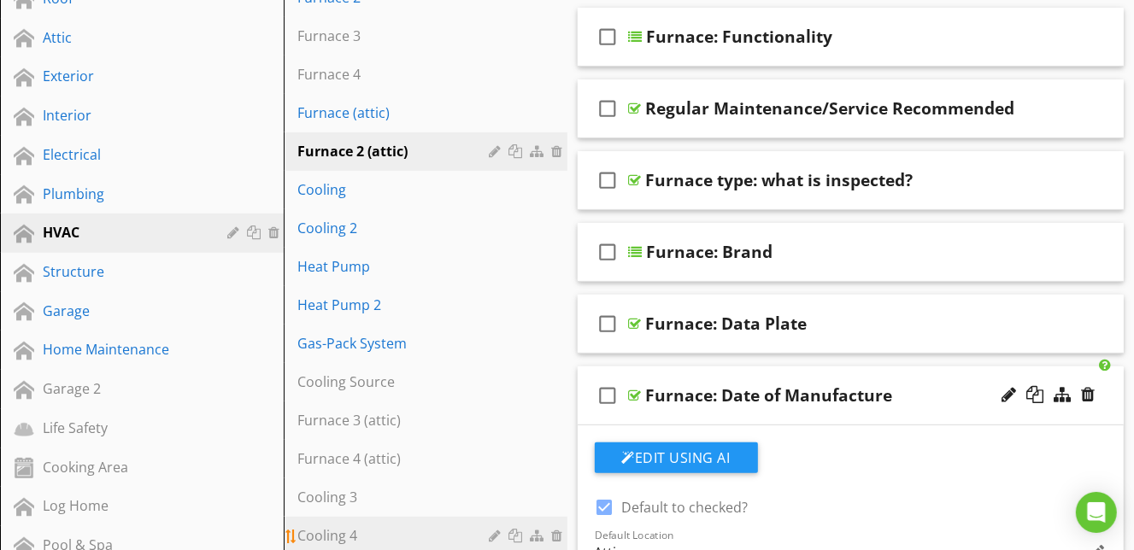
scroll to position [278, 0]
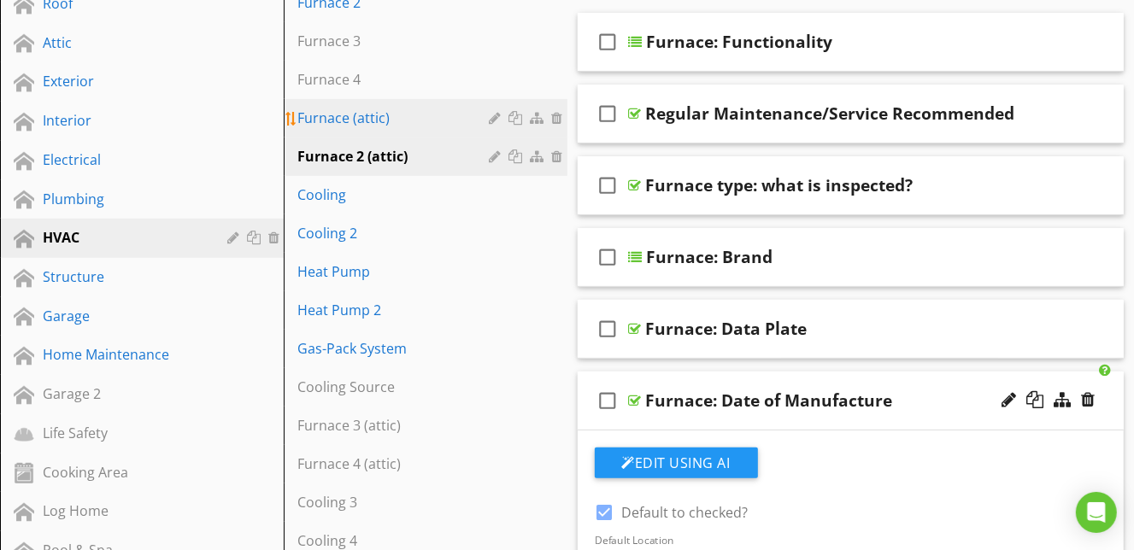
click at [432, 123] on div "Furnace (attic)" at bounding box center [395, 118] width 197 height 21
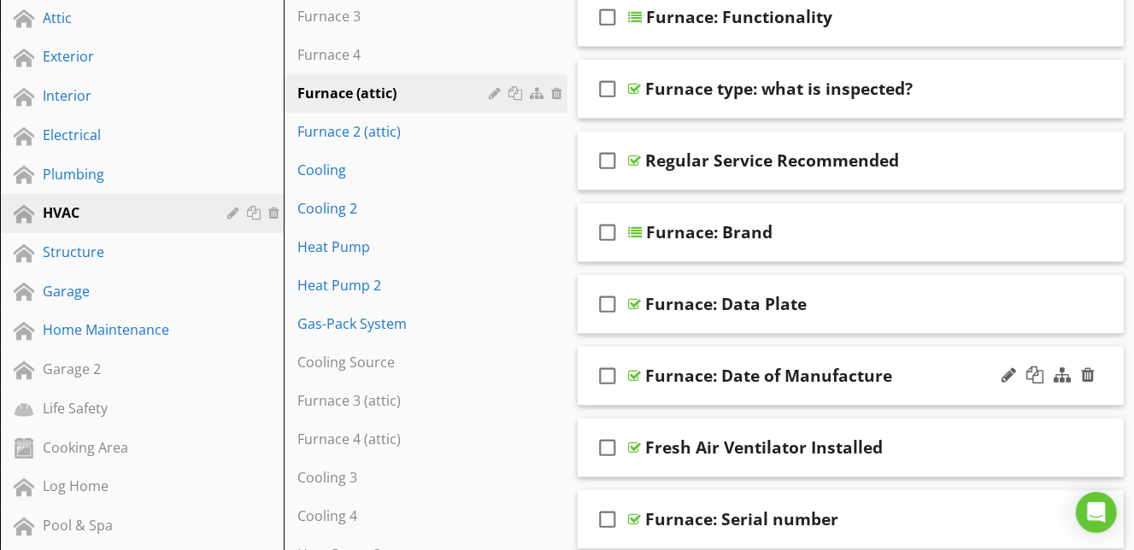
scroll to position [304, 0]
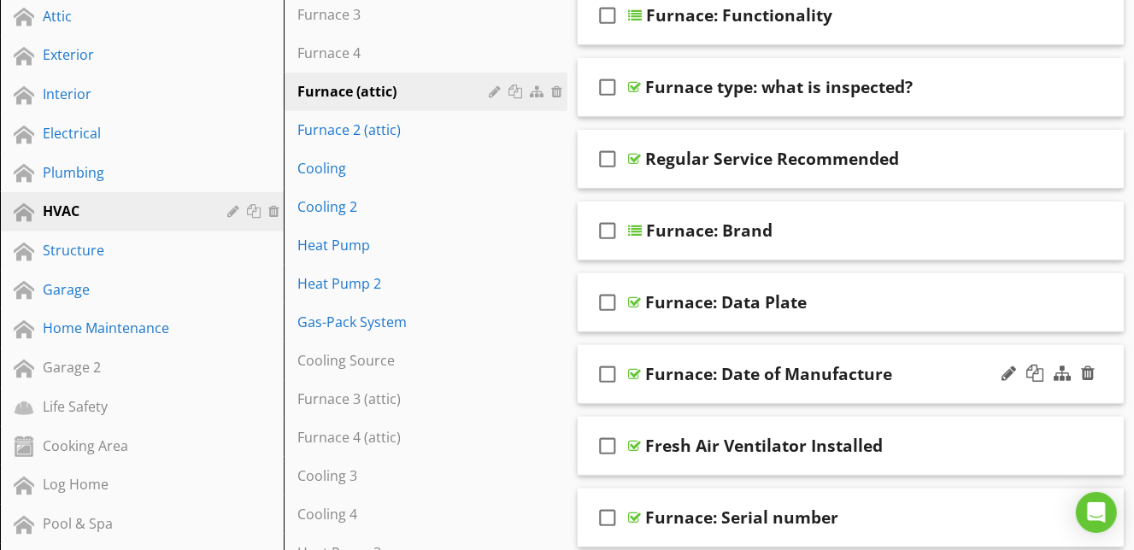
click at [886, 403] on div "check_box_outline_blank Furnace: Date of Manufacture" at bounding box center [851, 374] width 547 height 59
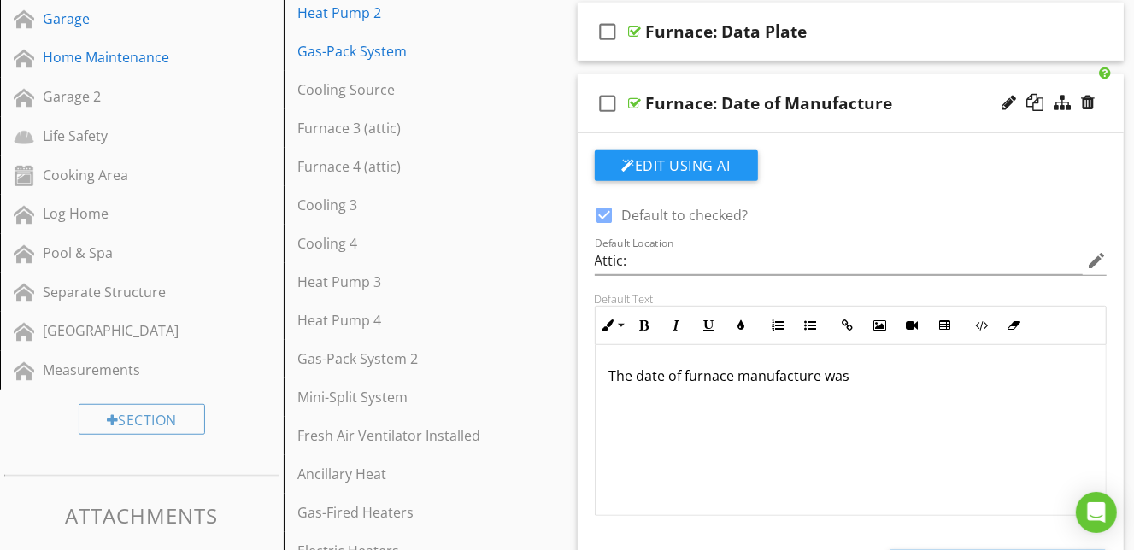
scroll to position [595, 0]
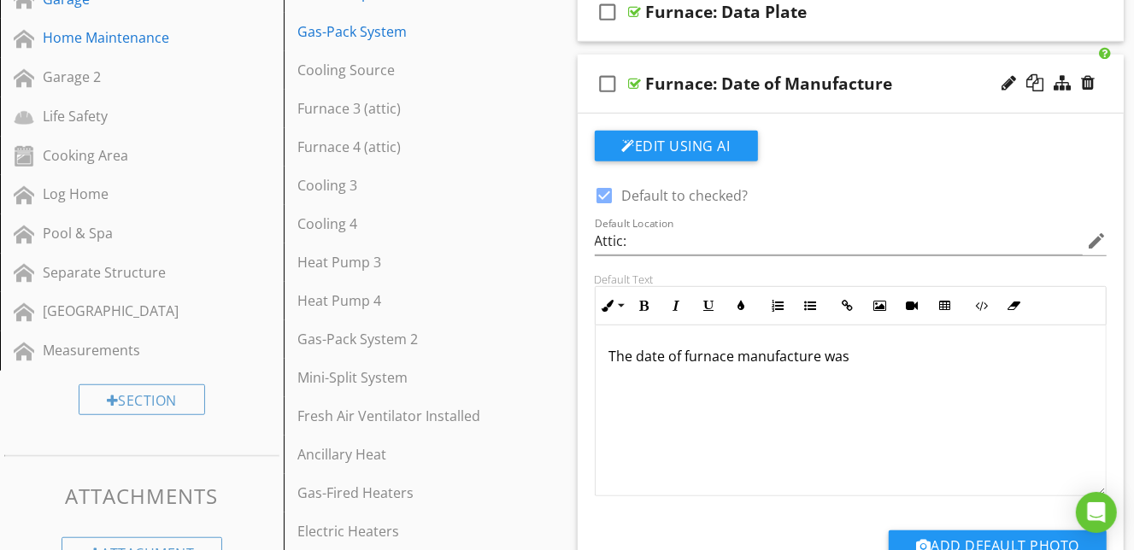
click at [852, 367] on div "The date of furnace manufacture was" at bounding box center [851, 411] width 511 height 171
click at [851, 367] on div "The date of furnace manufacture was" at bounding box center [851, 411] width 511 height 171
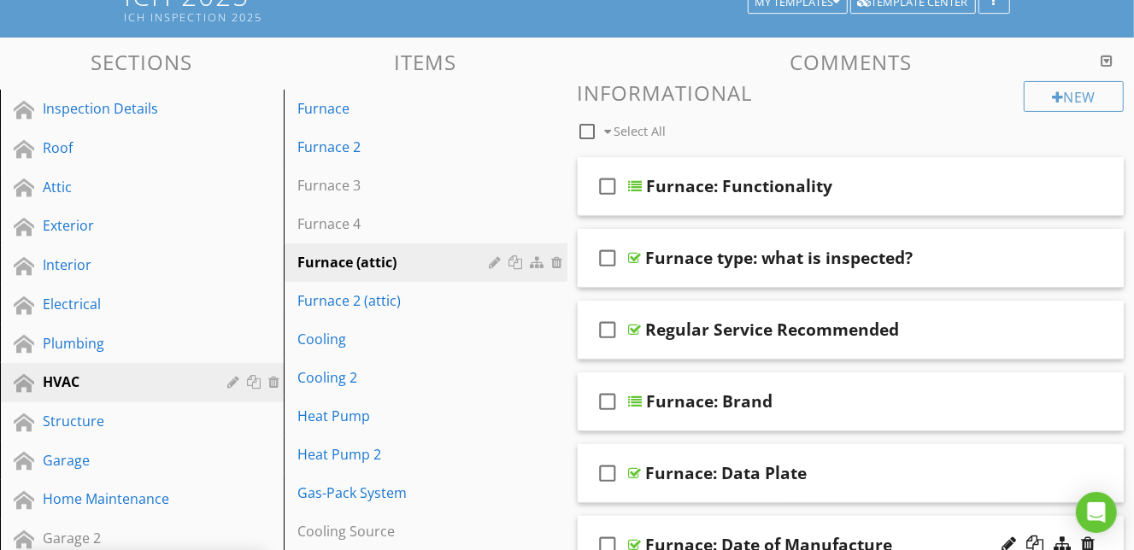
scroll to position [130, 0]
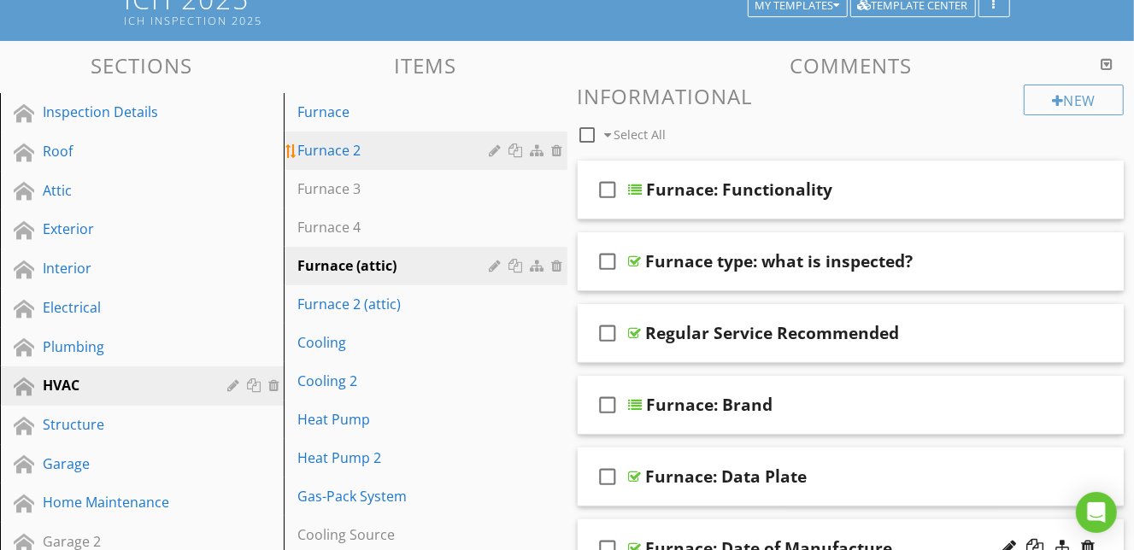
click at [449, 153] on div "Furnace 2" at bounding box center [395, 150] width 197 height 21
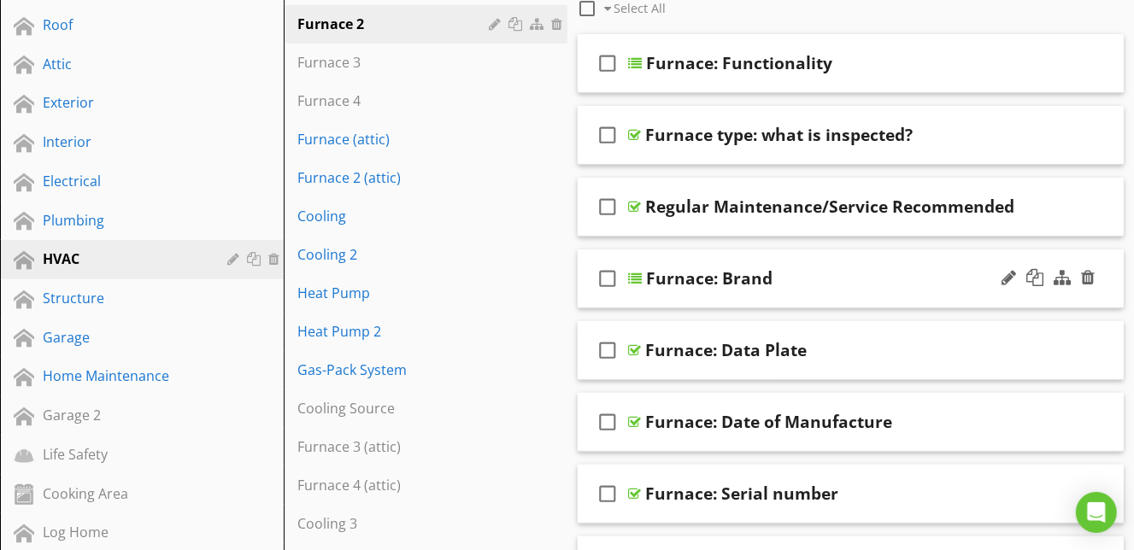
scroll to position [257, 0]
click at [944, 447] on div "check_box_outline_blank Furnace: Date of Manufacture" at bounding box center [851, 421] width 547 height 59
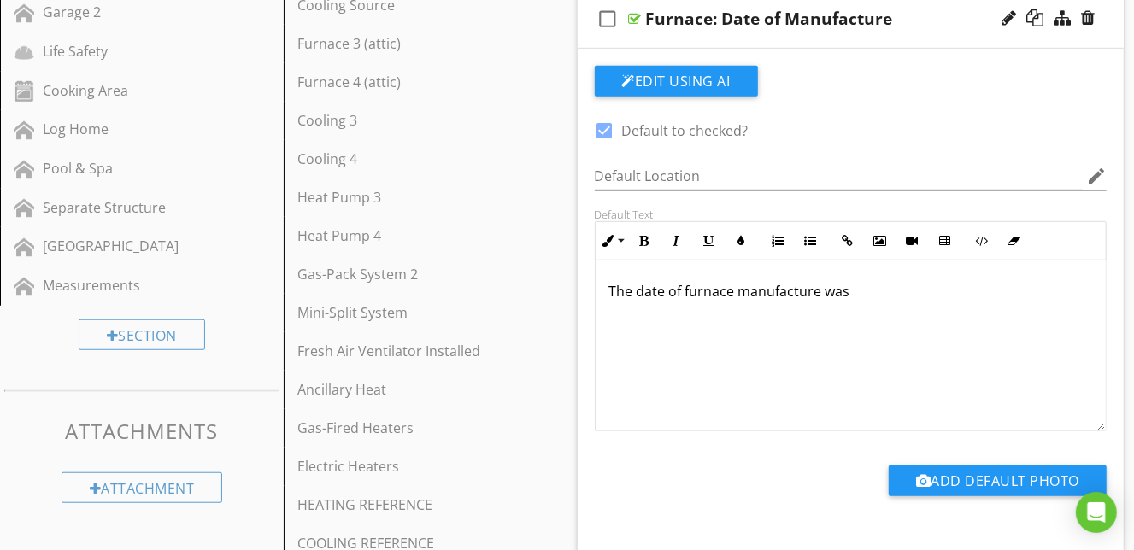
scroll to position [684, 0]
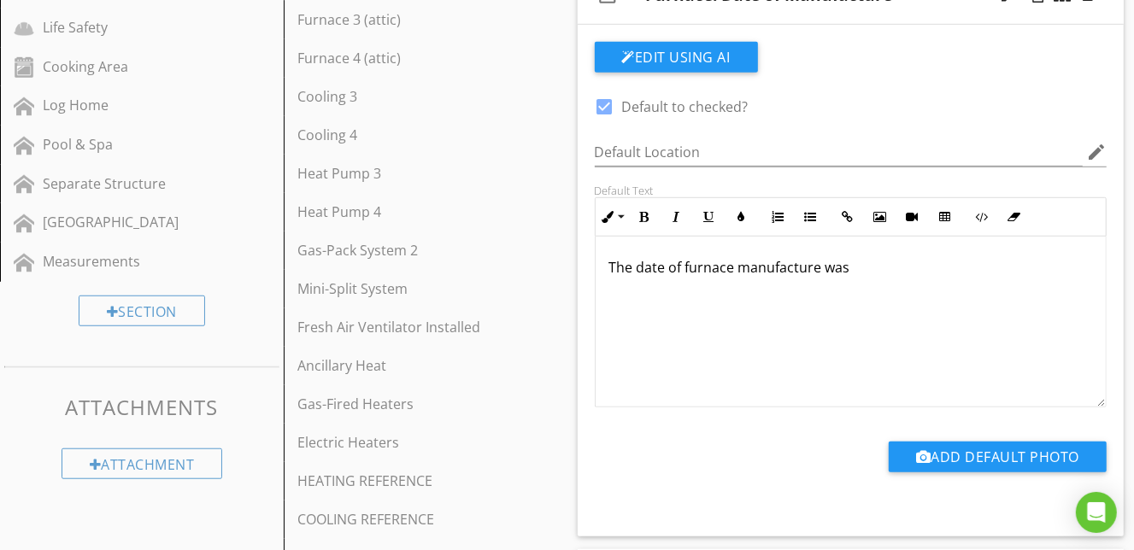
click at [806, 266] on p "The date of furnace manufacture was" at bounding box center [851, 267] width 484 height 21
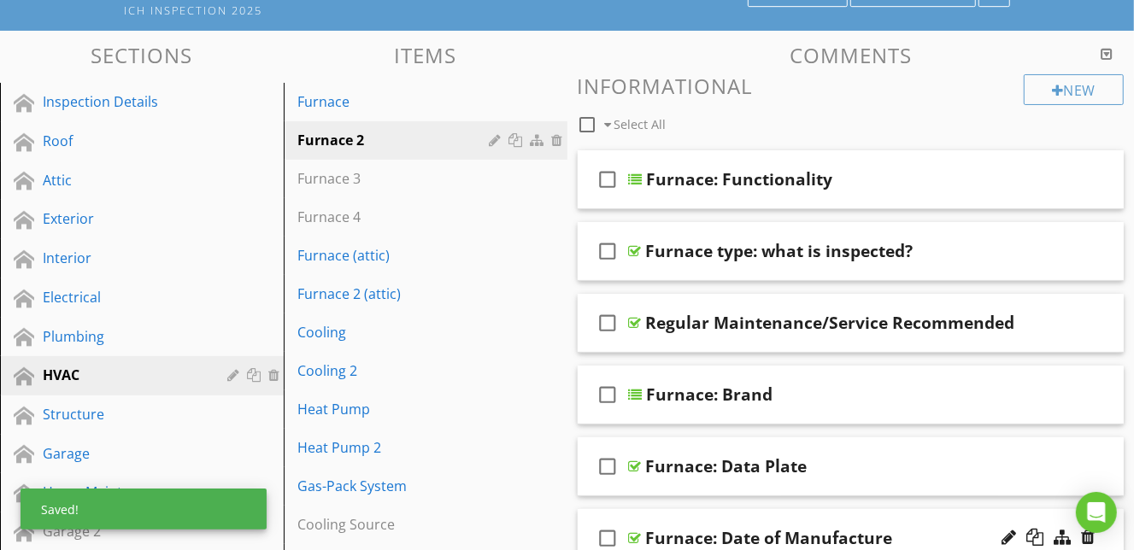
scroll to position [137, 0]
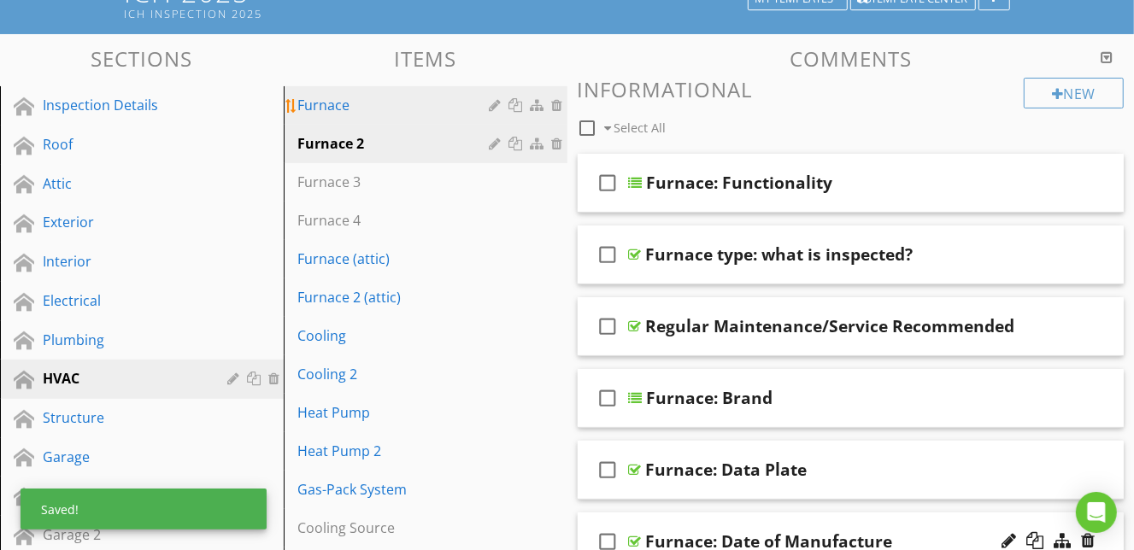
click at [429, 115] on link "Furnace" at bounding box center [428, 105] width 279 height 38
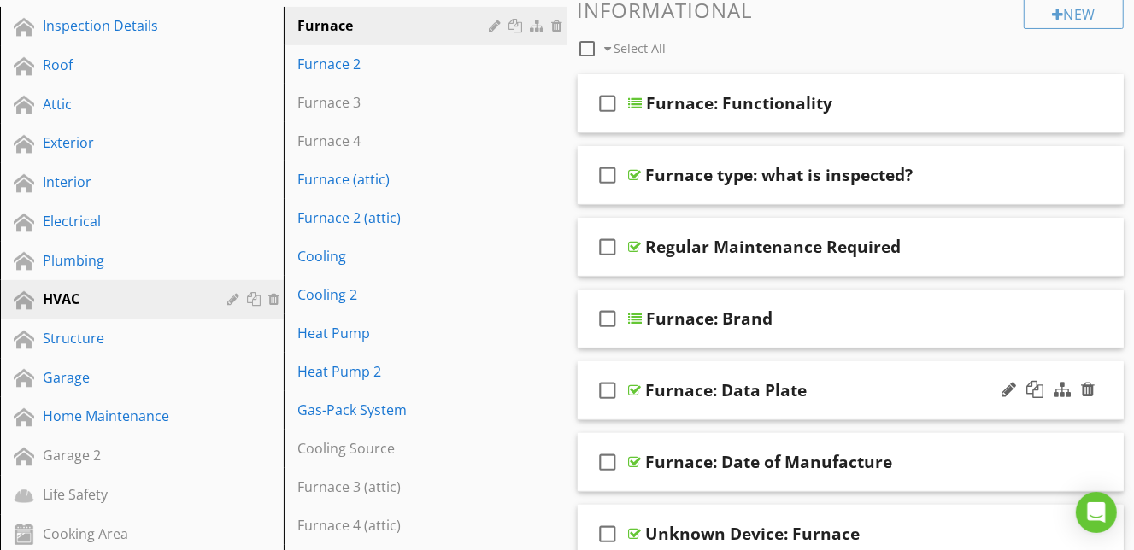
scroll to position [221, 0]
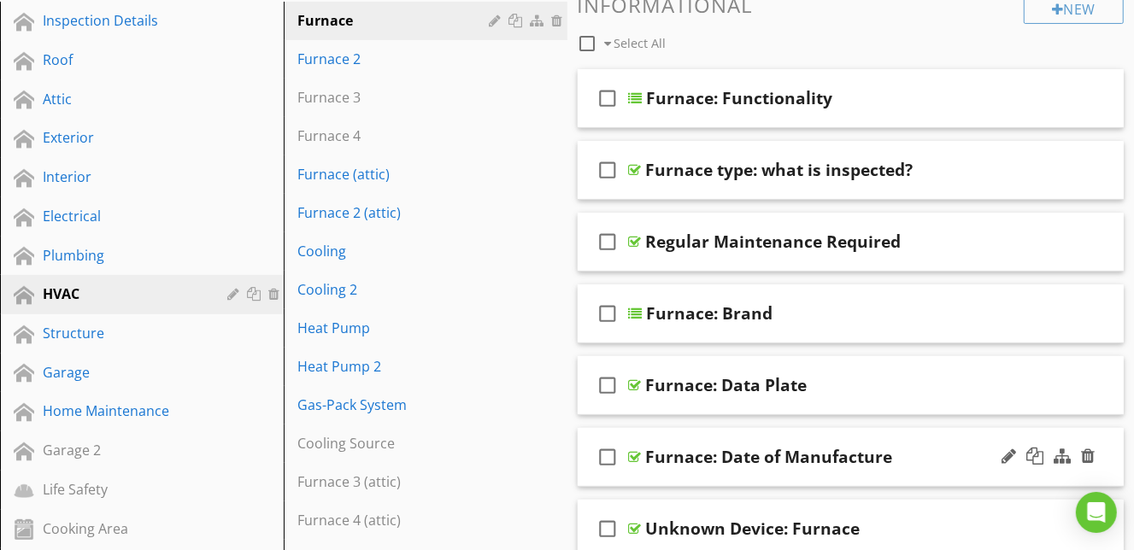
click at [896, 485] on div "check_box_outline_blank Furnace: Date of Manufacture" at bounding box center [851, 457] width 547 height 59
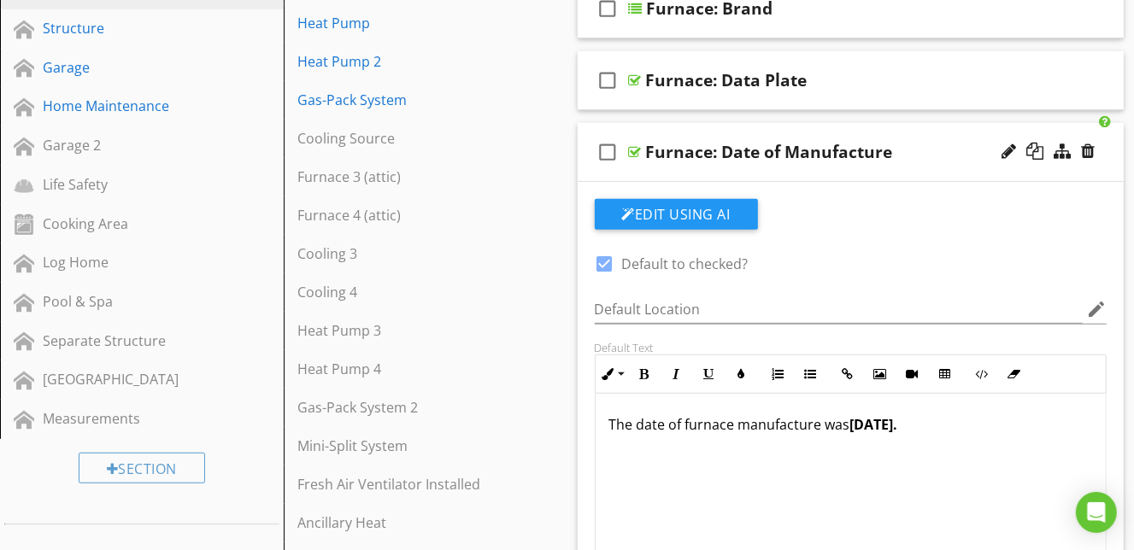
scroll to position [561, 0]
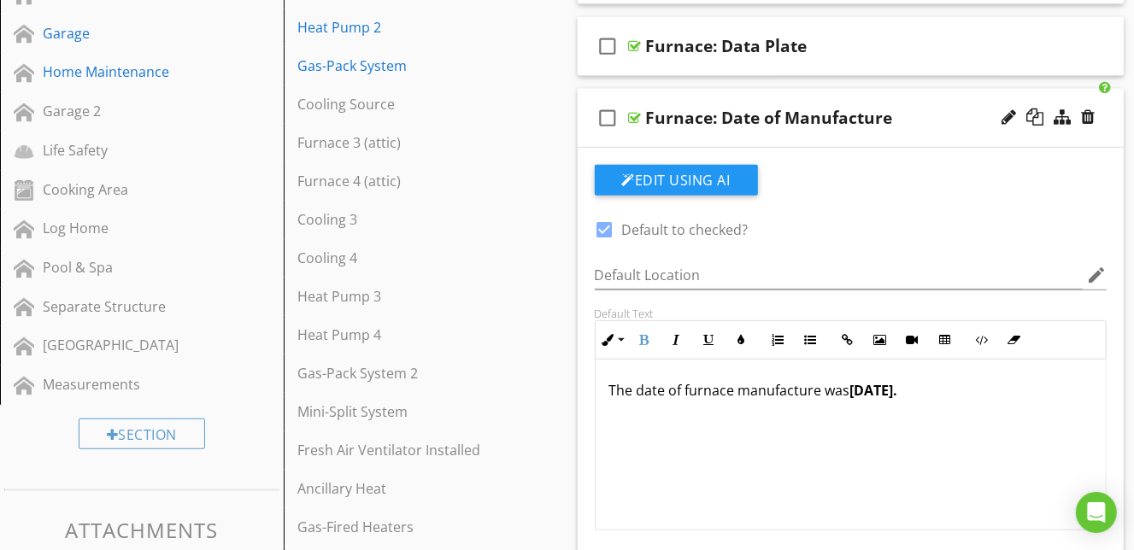
click at [900, 400] on div "The date of furnace manufacture was March 2006." at bounding box center [851, 445] width 511 height 171
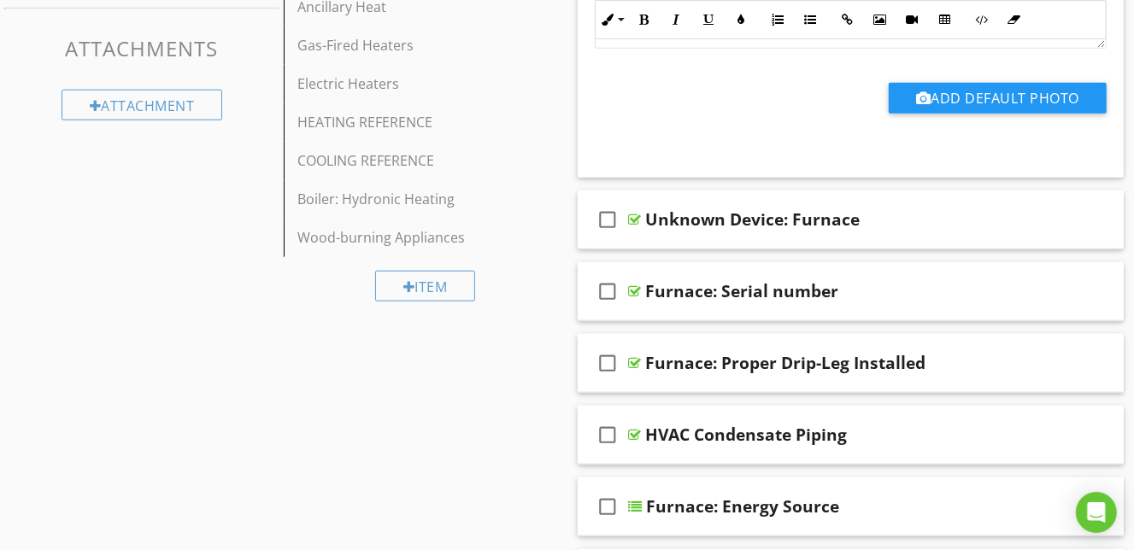
scroll to position [1062, 0]
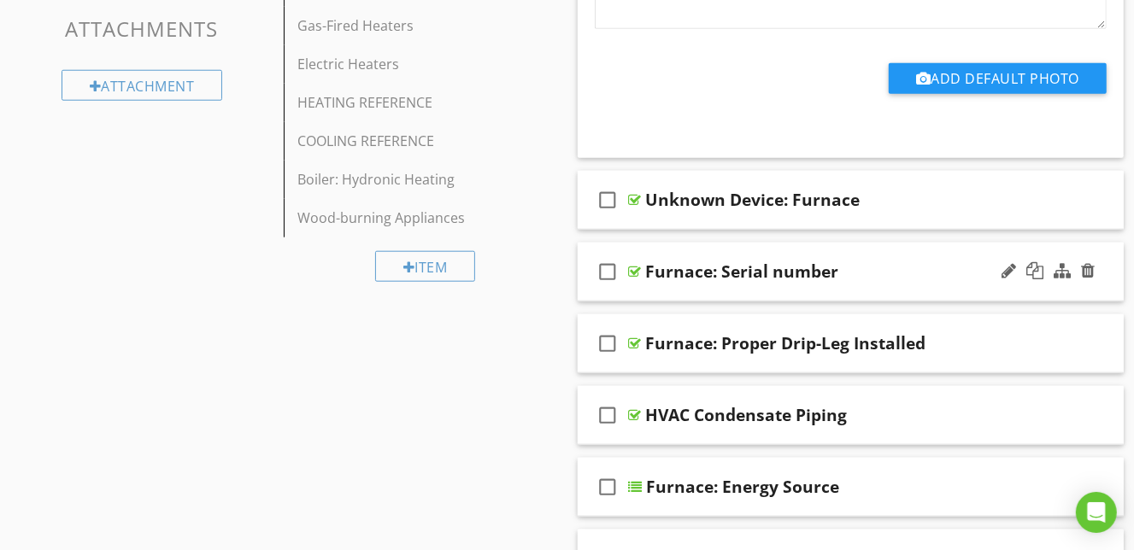
click at [860, 297] on div "check_box_outline_blank Furnace: Serial number" at bounding box center [851, 272] width 547 height 59
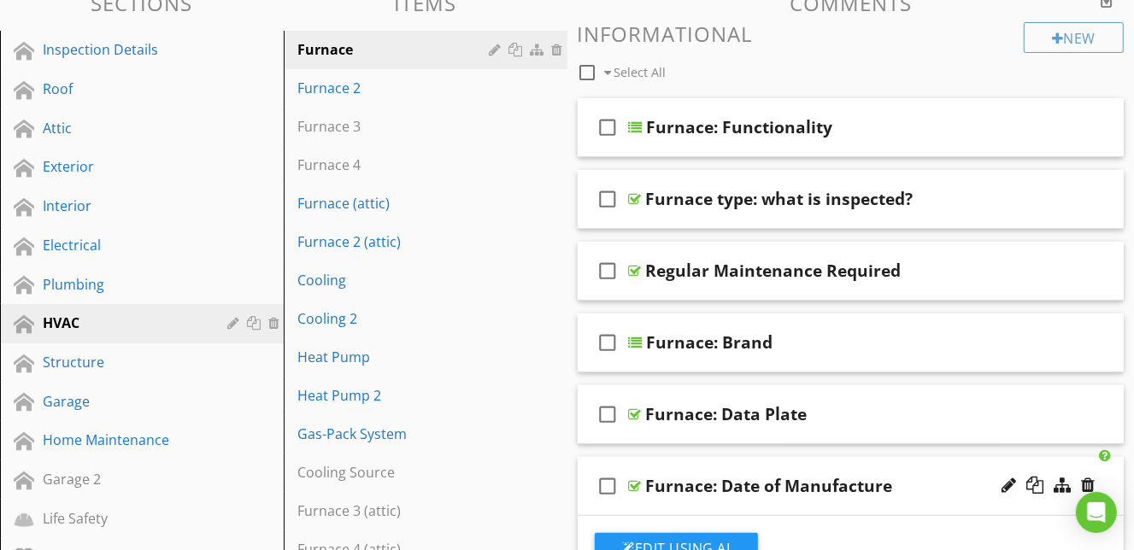
scroll to position [181, 0]
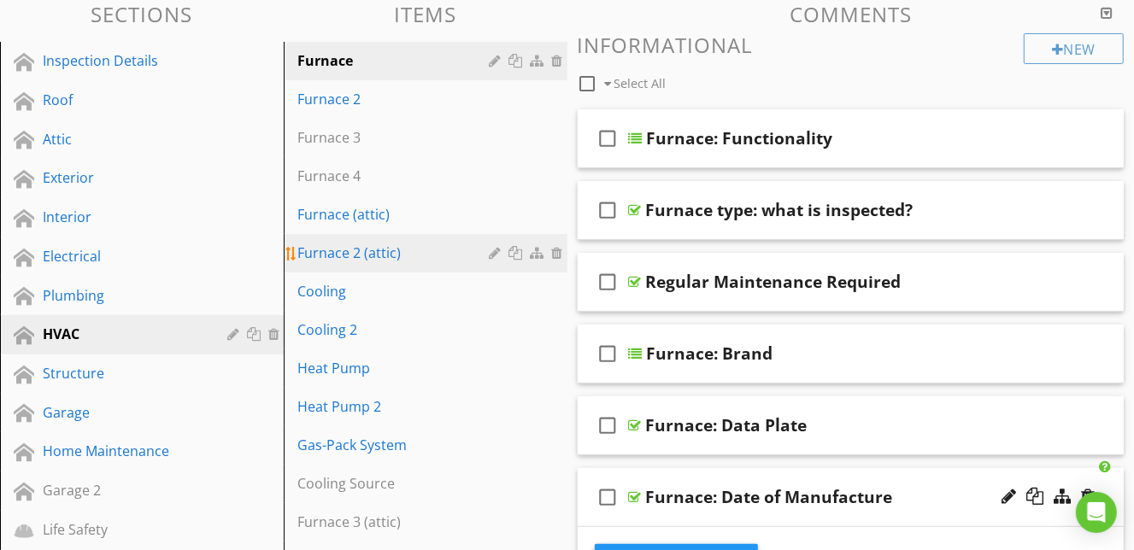
click at [418, 260] on div "Furnace 2 (attic)" at bounding box center [395, 253] width 197 height 21
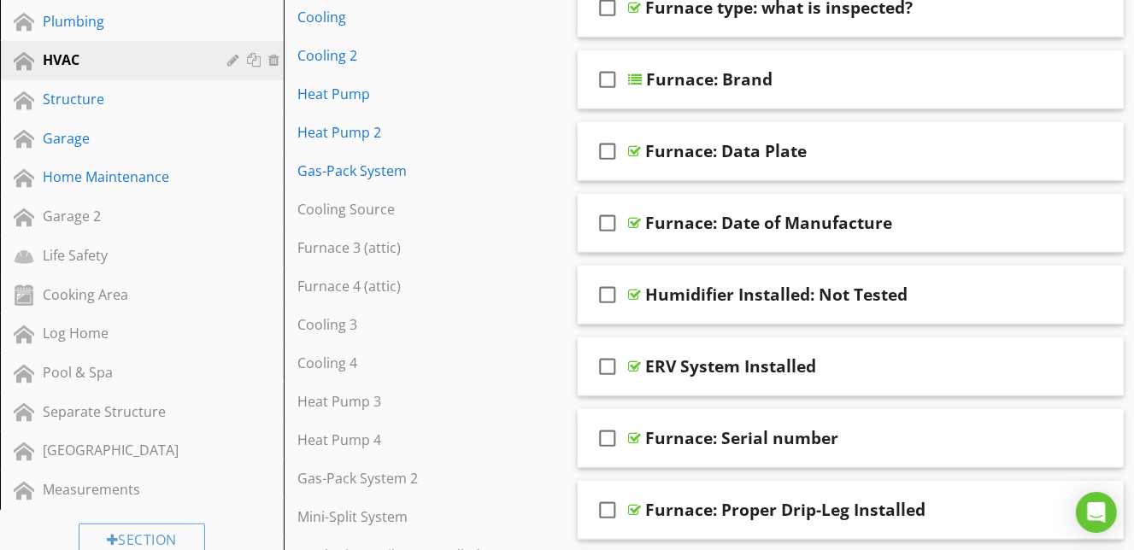
scroll to position [458, 0]
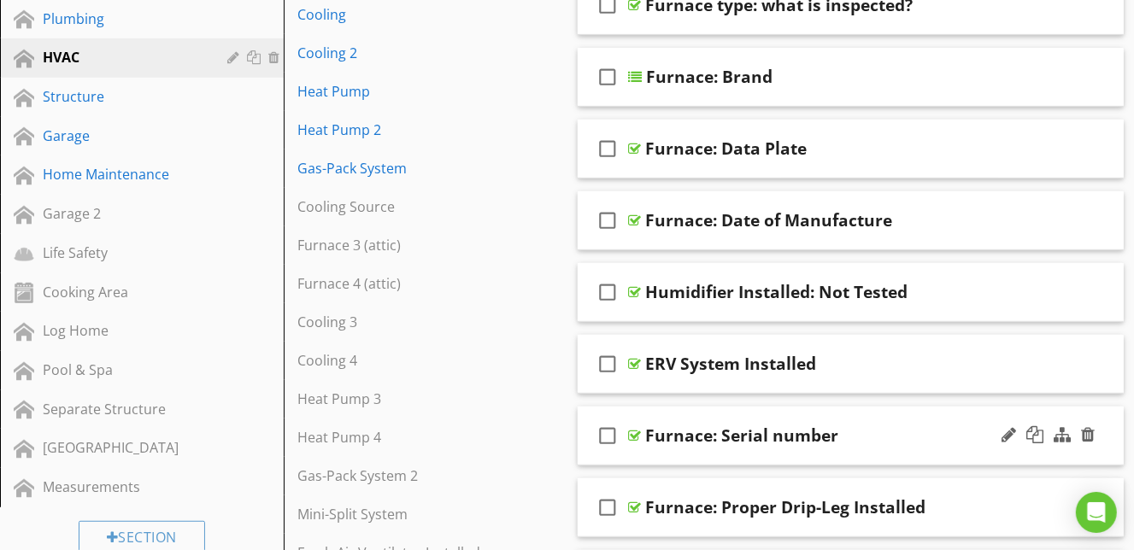
click at [915, 451] on div "check_box_outline_blank Furnace: Serial number" at bounding box center [851, 436] width 547 height 59
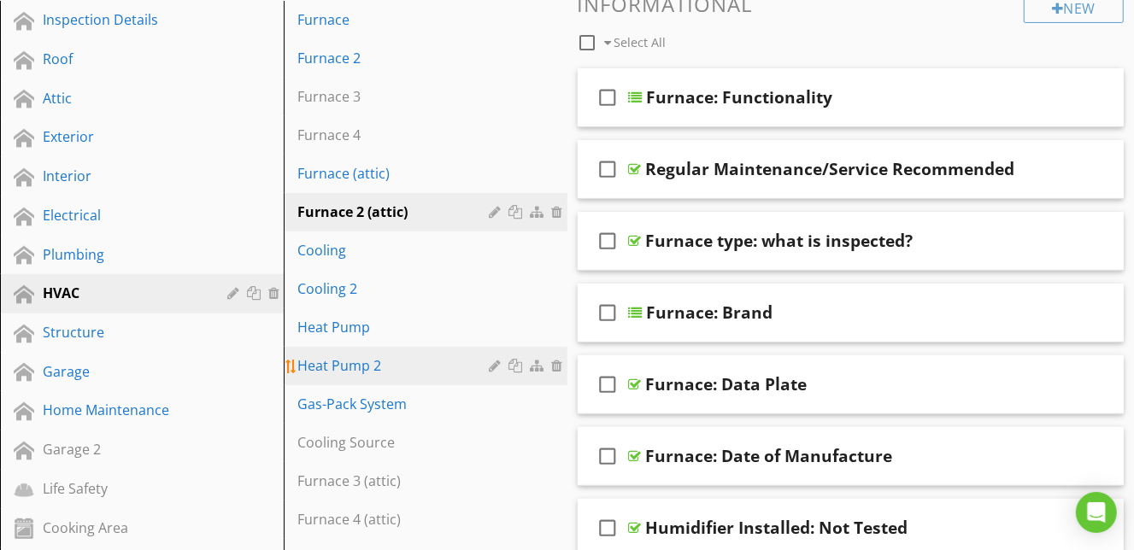
scroll to position [0, 0]
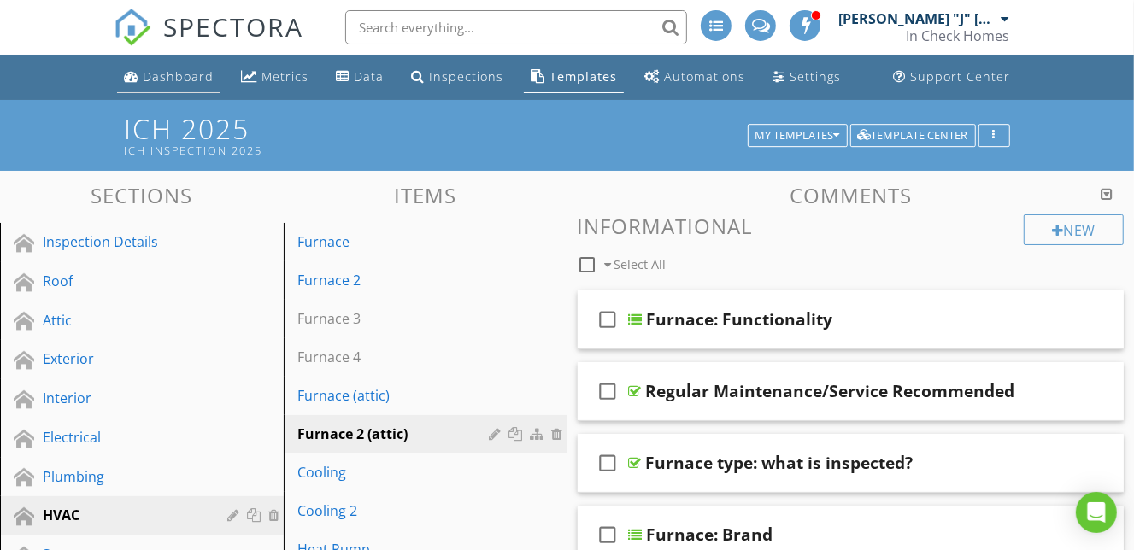
click at [204, 74] on div "Dashboard" at bounding box center [178, 76] width 71 height 16
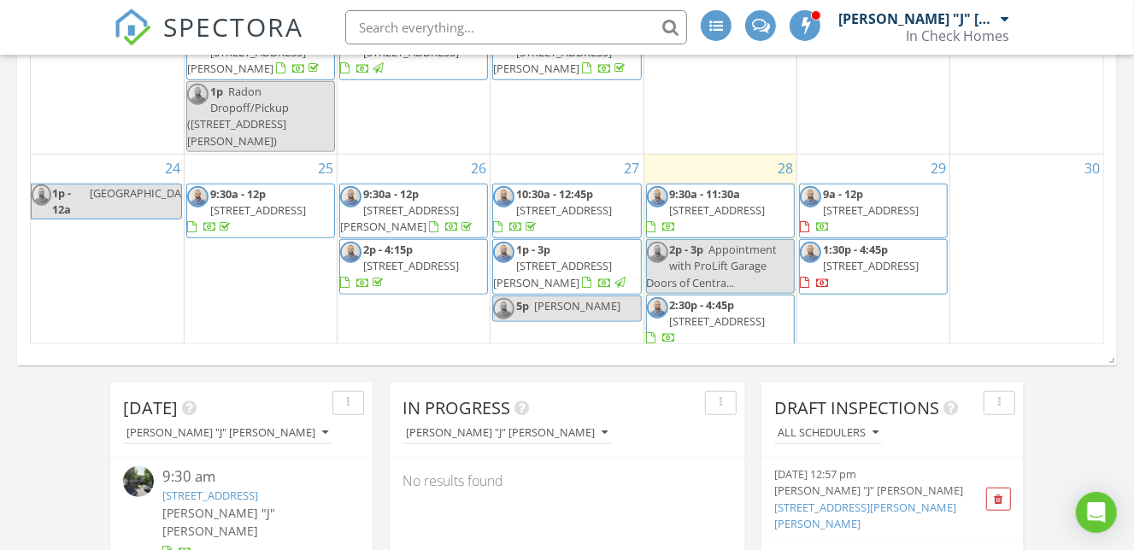
scroll to position [855, 0]
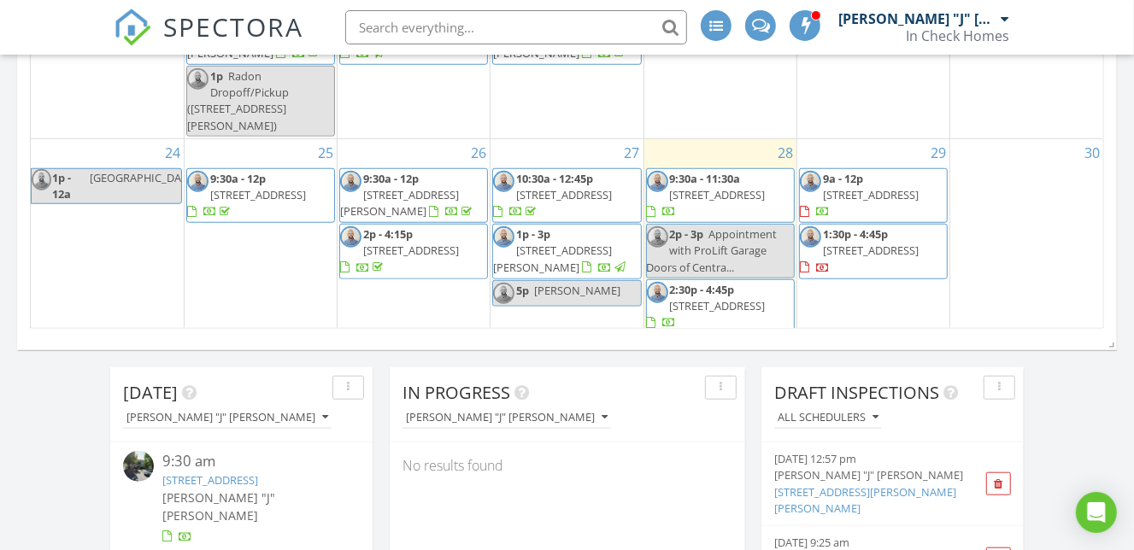
click at [586, 171] on span "10:30a - 12:45p [STREET_ADDRESS]" at bounding box center [566, 196] width 147 height 50
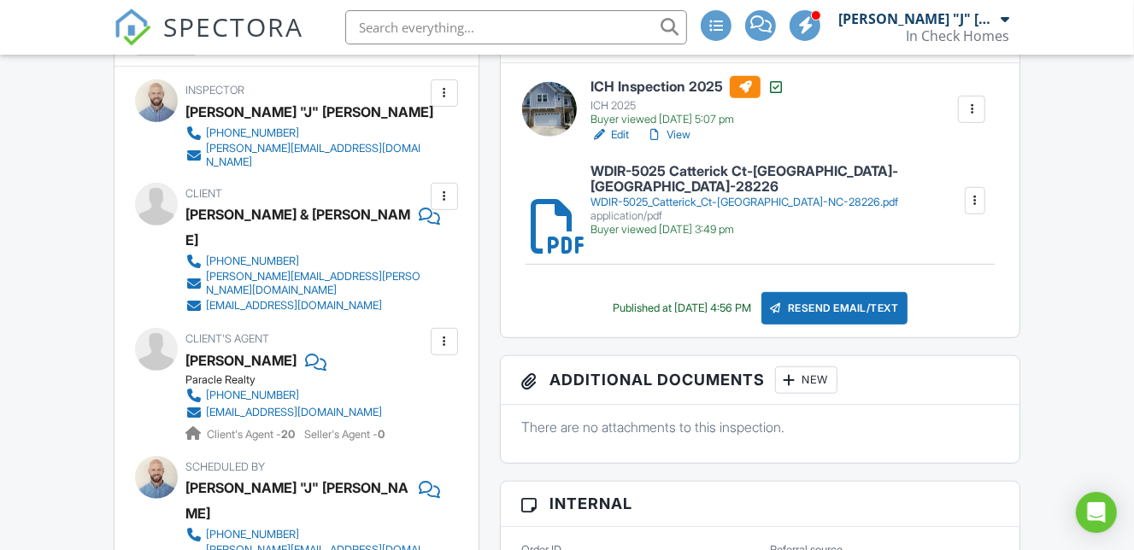
scroll to position [519, 0]
